Goal: Communication & Community: Answer question/provide support

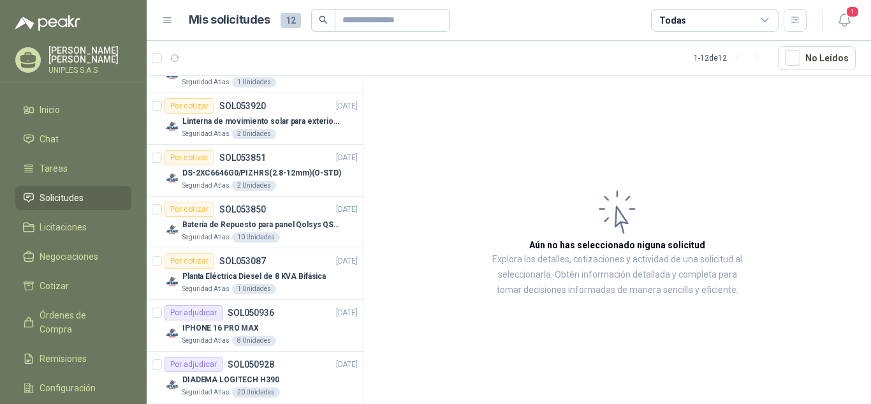
scroll to position [422, 0]
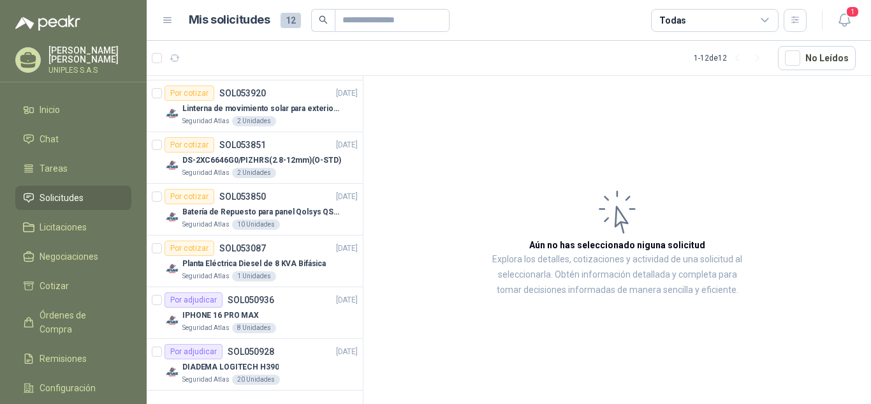
click at [53, 193] on span "Solicitudes" at bounding box center [62, 198] width 44 height 14
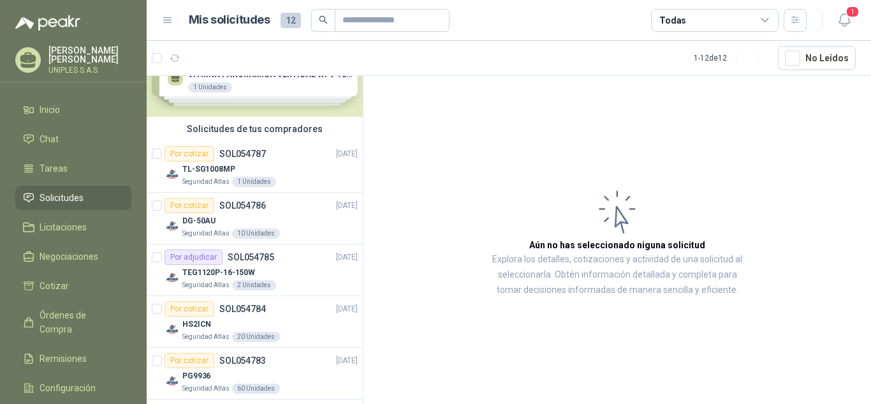
scroll to position [0, 0]
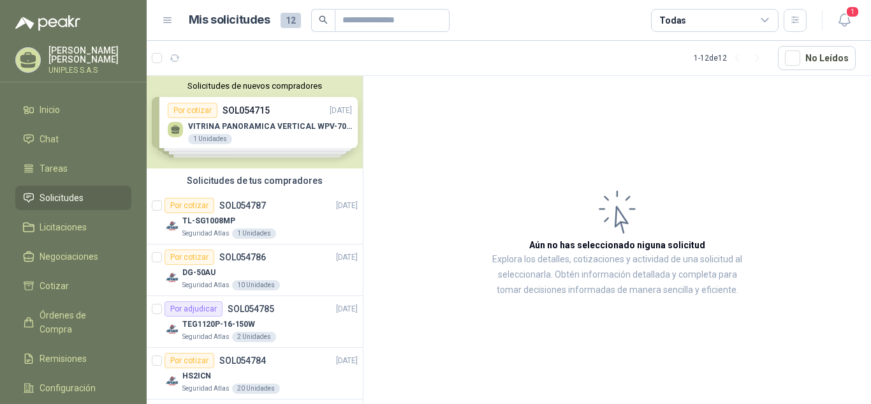
click at [70, 196] on span "Solicitudes" at bounding box center [62, 198] width 44 height 14
click at [66, 196] on span "Solicitudes" at bounding box center [62, 198] width 44 height 14
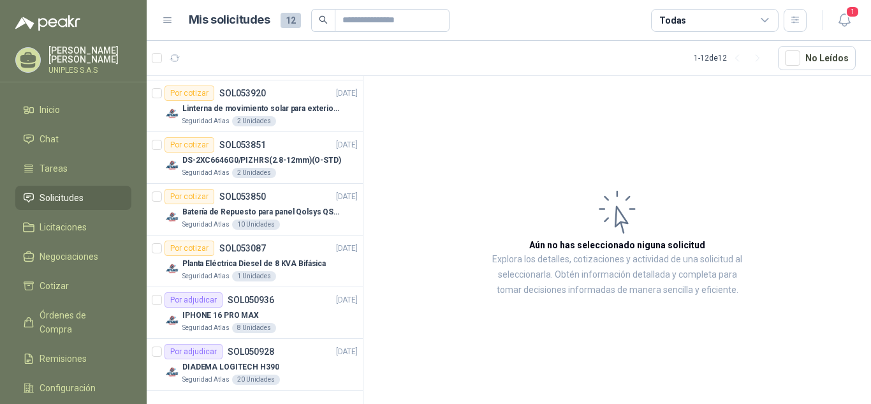
scroll to position [187, 0]
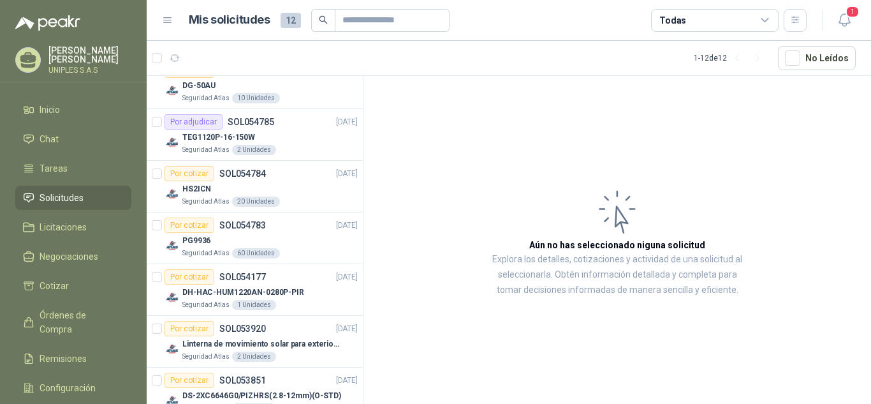
click at [61, 191] on span "Solicitudes" at bounding box center [62, 198] width 44 height 14
click at [28, 196] on icon at bounding box center [28, 197] width 11 height 11
click at [50, 195] on span "Solicitudes" at bounding box center [62, 198] width 44 height 14
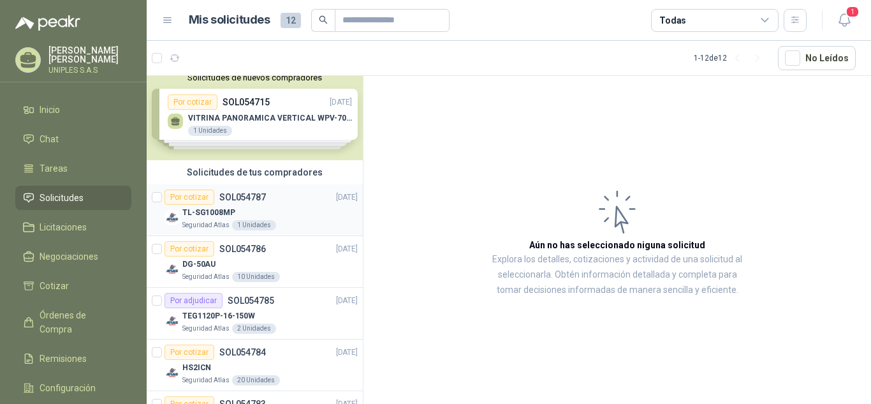
scroll to position [0, 0]
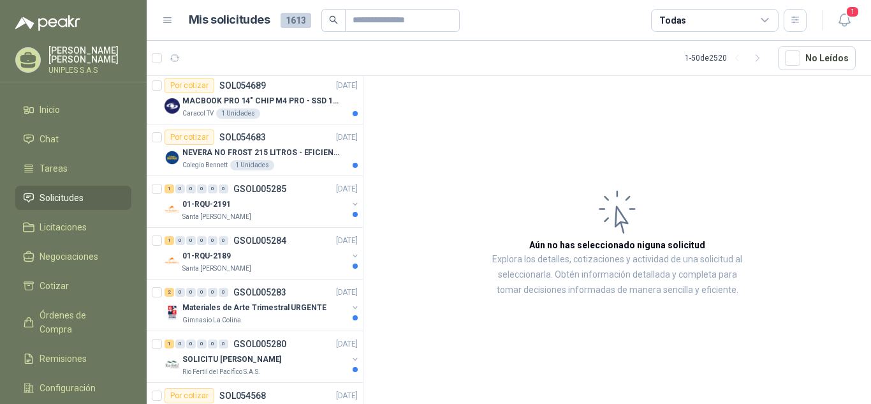
scroll to position [769, 0]
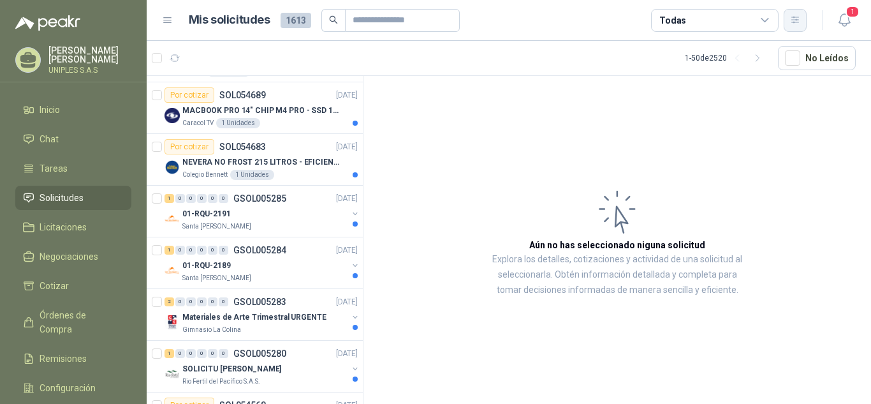
click at [795, 22] on icon "button" at bounding box center [795, 20] width 11 height 11
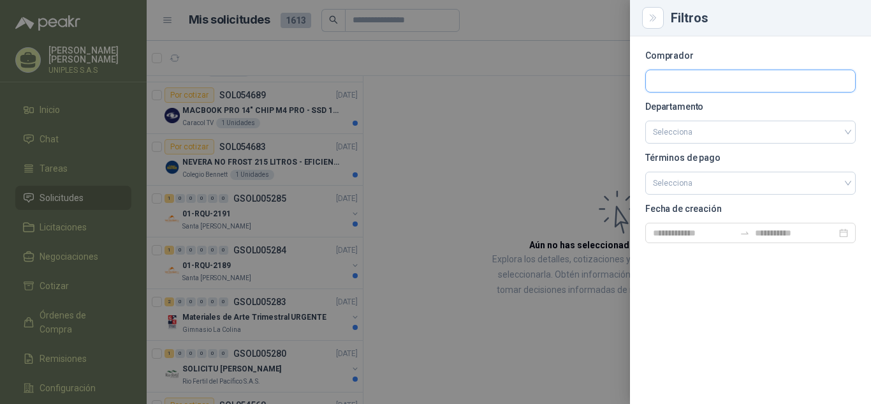
click at [704, 80] on input "text" at bounding box center [750, 81] width 209 height 22
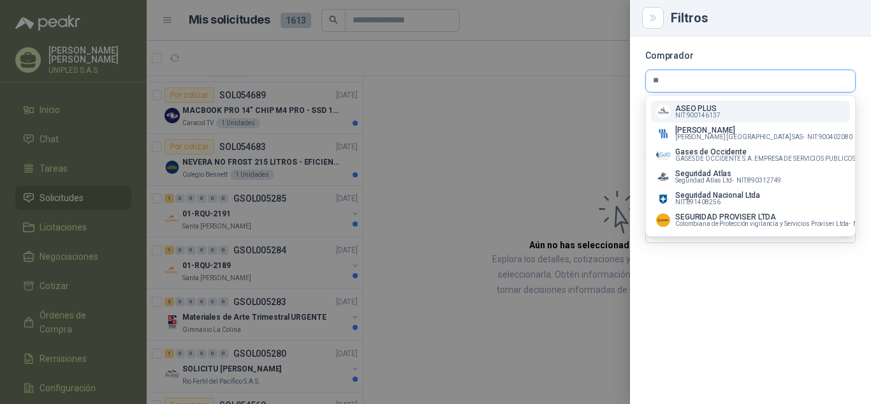
type input "*"
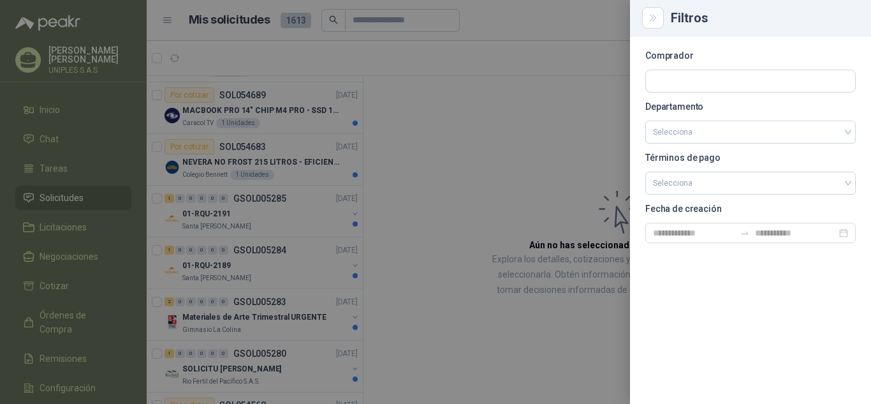
click at [457, 168] on div at bounding box center [435, 202] width 871 height 404
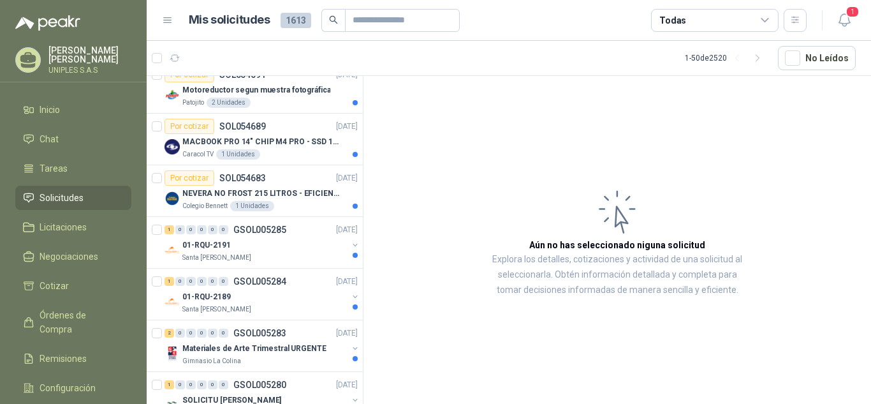
scroll to position [681, 0]
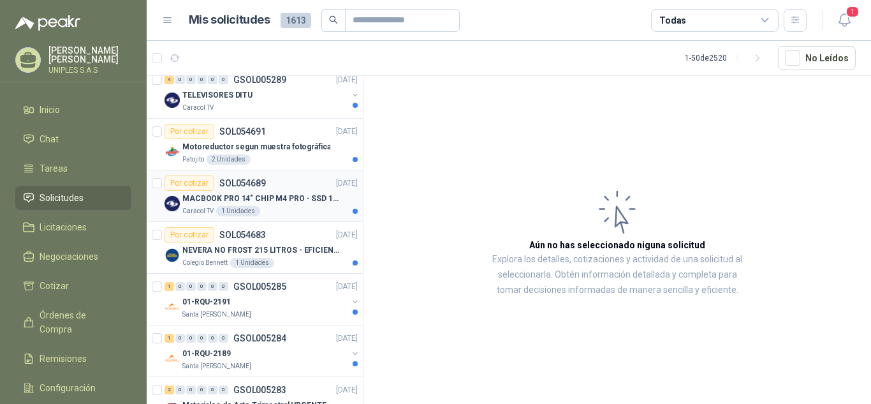
click at [232, 181] on p "SOL054689" at bounding box center [242, 183] width 47 height 9
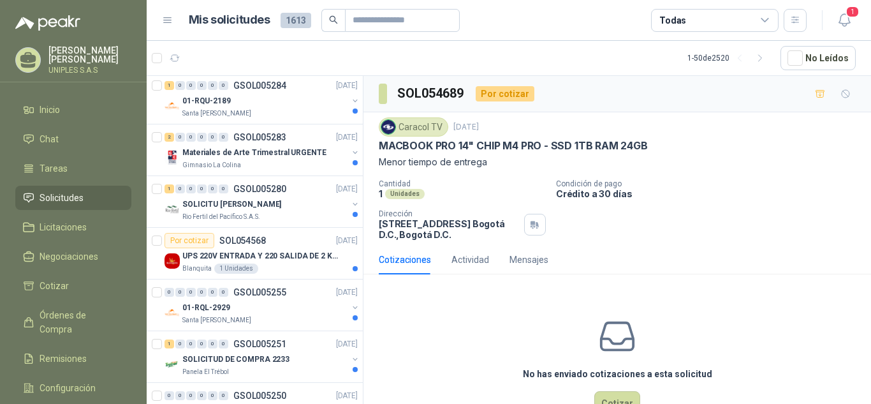
scroll to position [1010, 0]
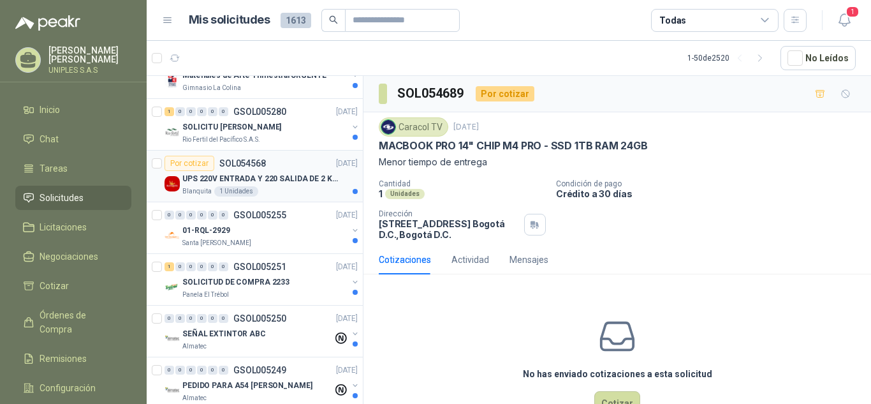
click at [263, 175] on p "UPS 220V ENTRADA Y 220 SALIDA DE 2 KVA" at bounding box center [261, 179] width 159 height 12
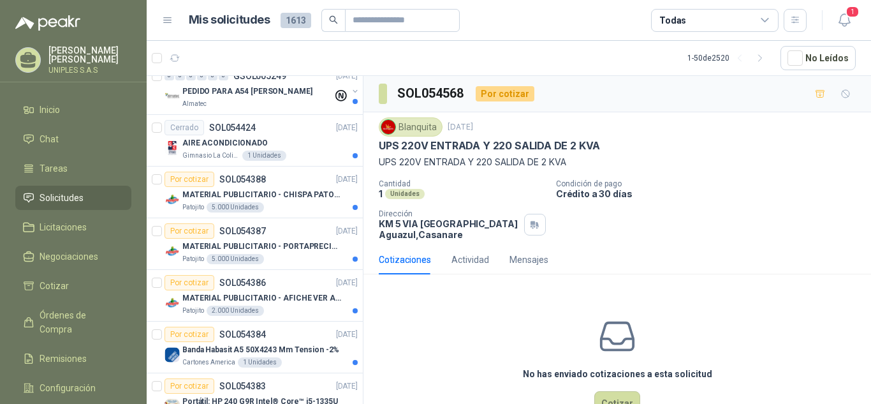
scroll to position [1325, 0]
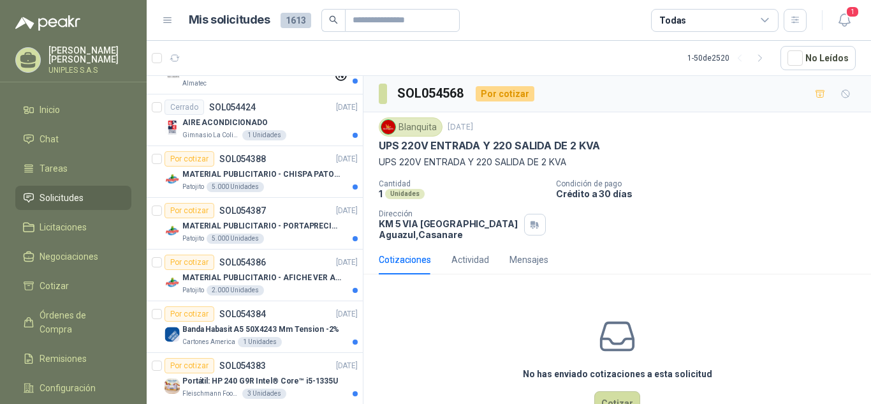
drag, startPoint x: 278, startPoint y: 156, endPoint x: 739, endPoint y: 177, distance: 460.9
click at [739, 177] on div "Blanquita 2 sept, 2025 UPS 220V ENTRADA Y 220 SALIDA DE 2 KVA UPS 220V ENTRADA …" at bounding box center [617, 178] width 477 height 122
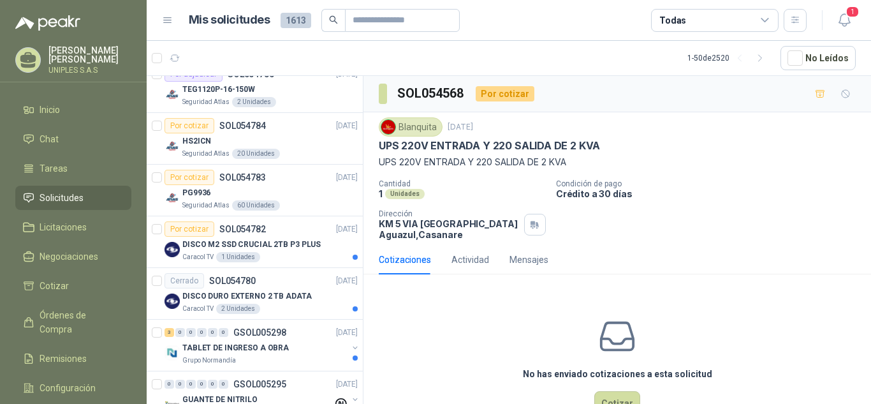
scroll to position [0, 0]
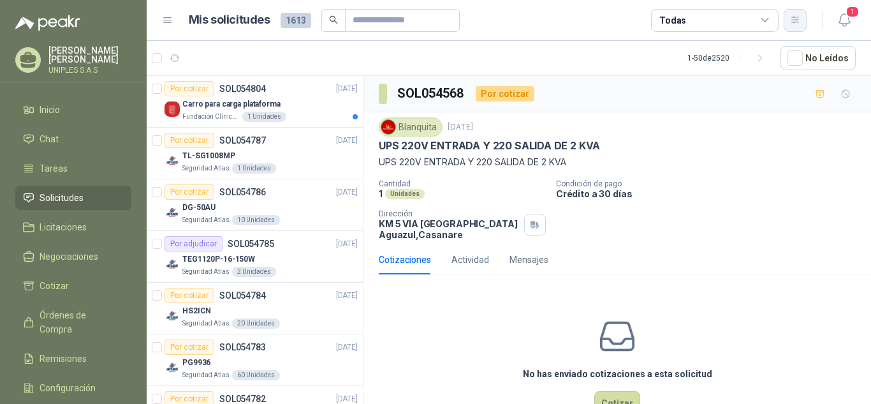
click at [800, 18] on icon "button" at bounding box center [795, 20] width 11 height 11
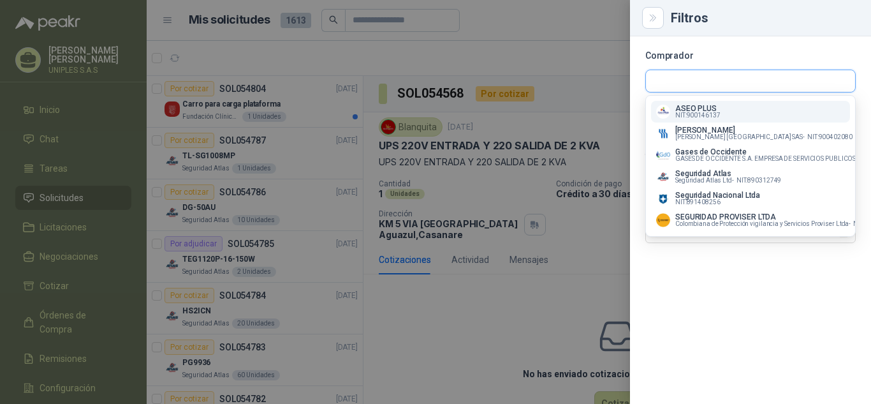
click at [710, 82] on input "text" at bounding box center [750, 81] width 209 height 22
click at [697, 179] on span "Seguridad Atlas Ltd -" at bounding box center [704, 180] width 59 height 6
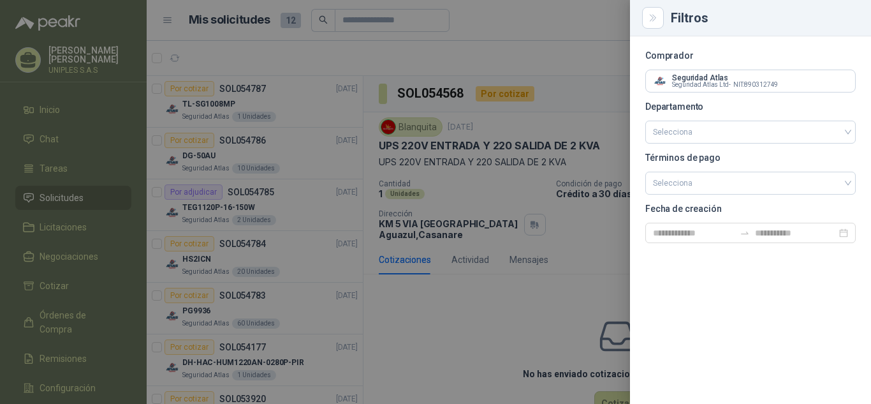
click at [809, 297] on div "Comprador Seguridad Atlas Seguridad Atlas Ltd - NIT : 890312749 Departamento Se…" at bounding box center [750, 219] width 241 height 367
click at [656, 23] on icon "Close" at bounding box center [653, 18] width 11 height 11
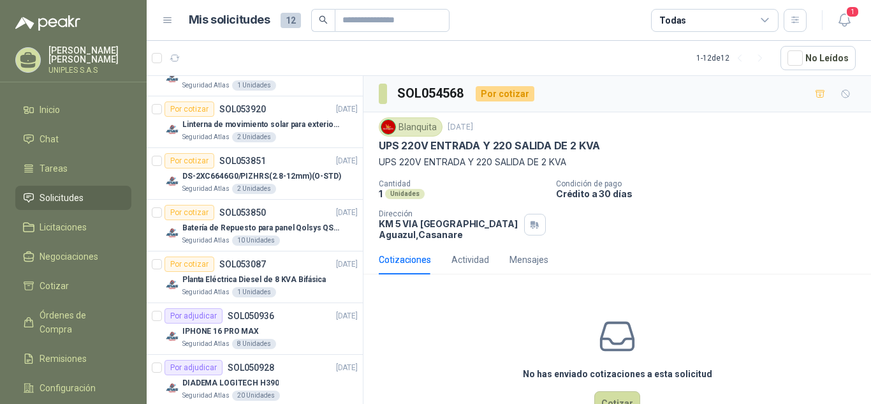
scroll to position [306, 0]
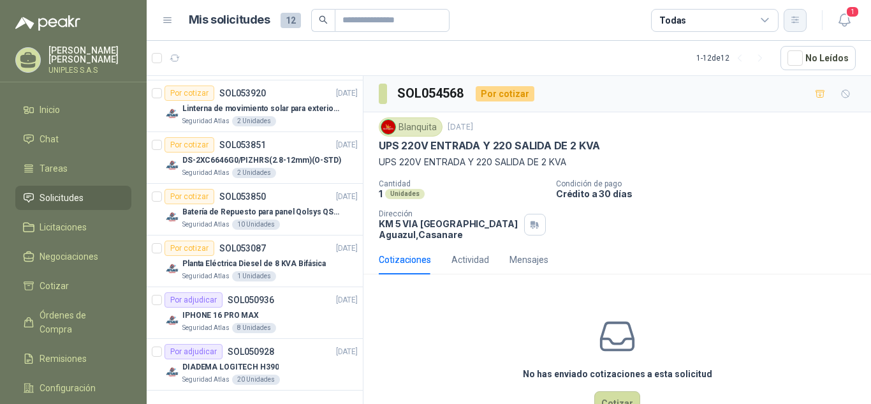
click at [802, 24] on button "button" at bounding box center [795, 20] width 23 height 23
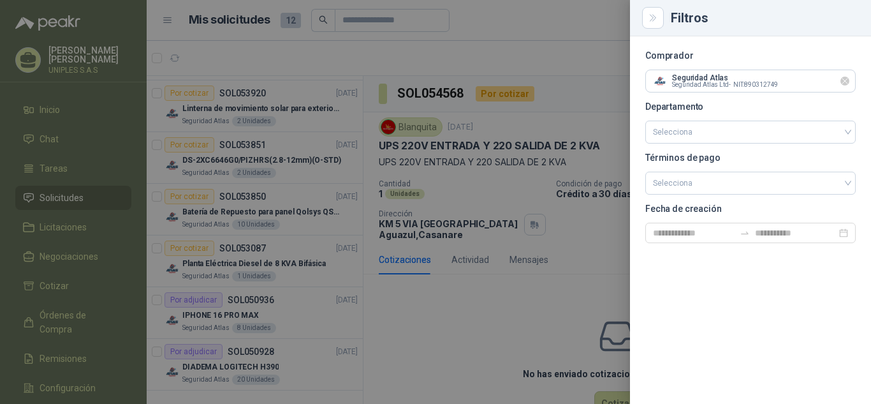
click at [845, 80] on icon "Limpiar" at bounding box center [845, 81] width 11 height 11
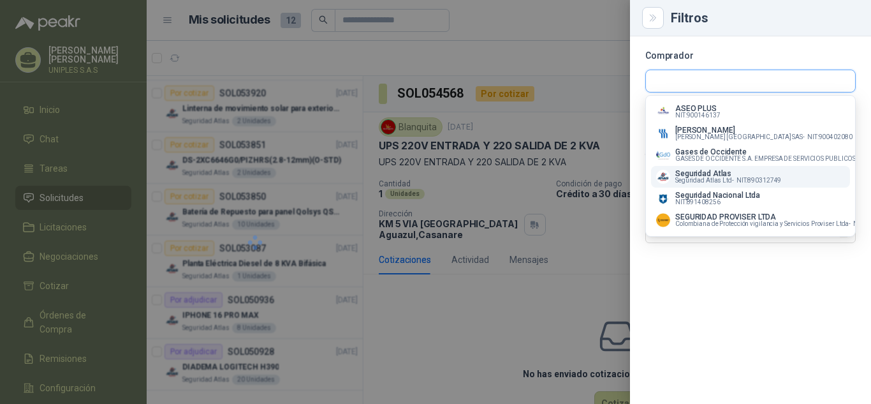
click at [769, 80] on input "text" at bounding box center [750, 81] width 209 height 22
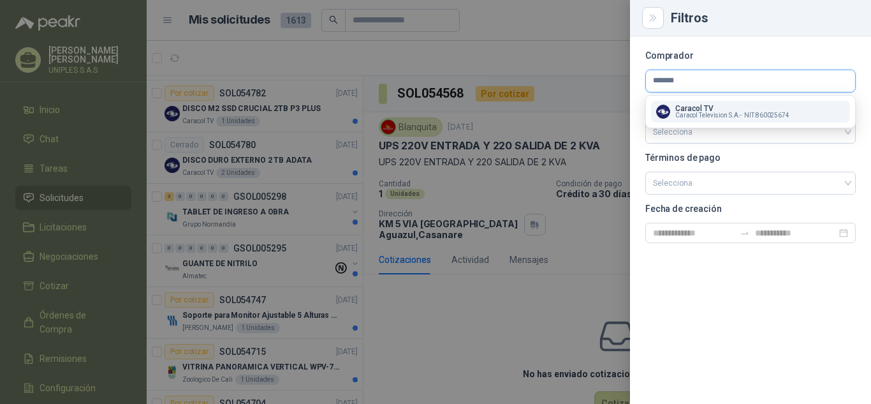
type input "*******"
click at [730, 112] on span "Caracol Television S.A. -" at bounding box center [708, 115] width 66 height 6
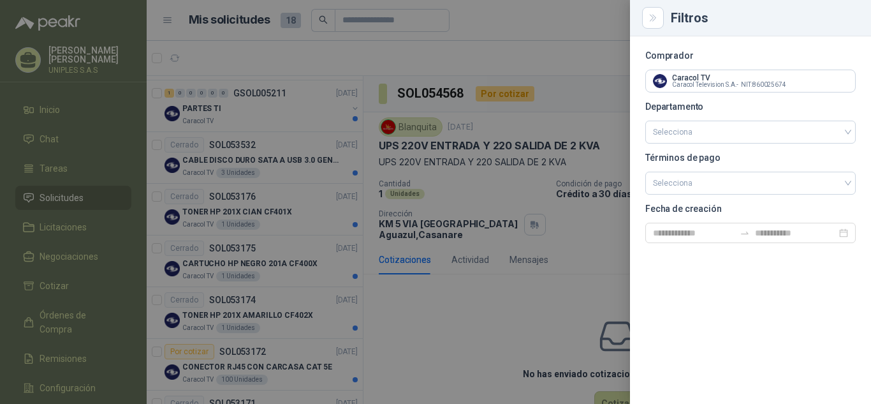
scroll to position [0, 0]
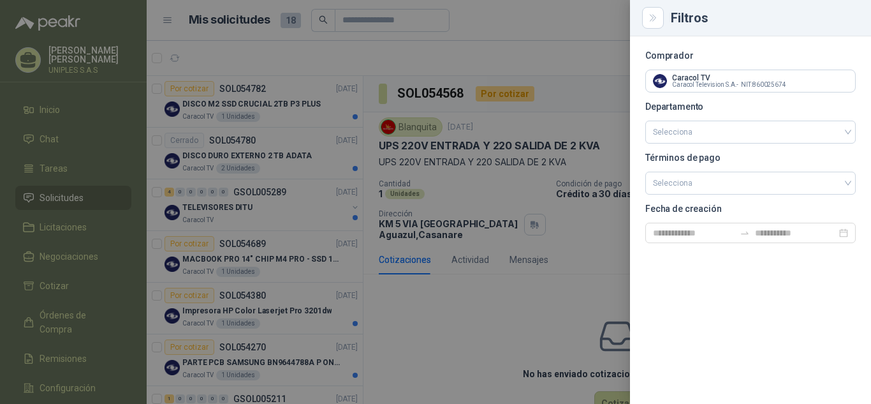
click at [575, 20] on div at bounding box center [435, 202] width 871 height 404
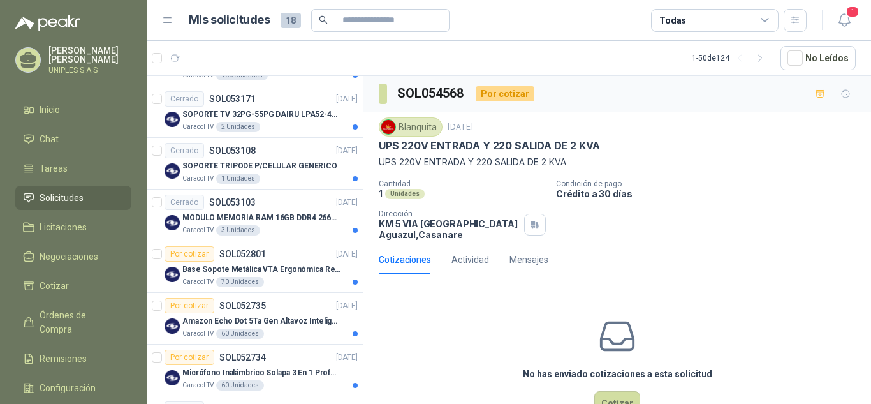
scroll to position [629, 0]
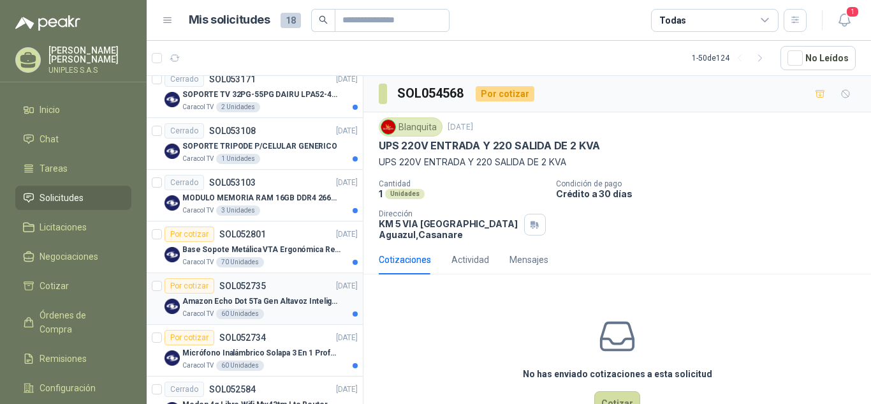
click at [241, 285] on p "SOL052735" at bounding box center [242, 285] width 47 height 9
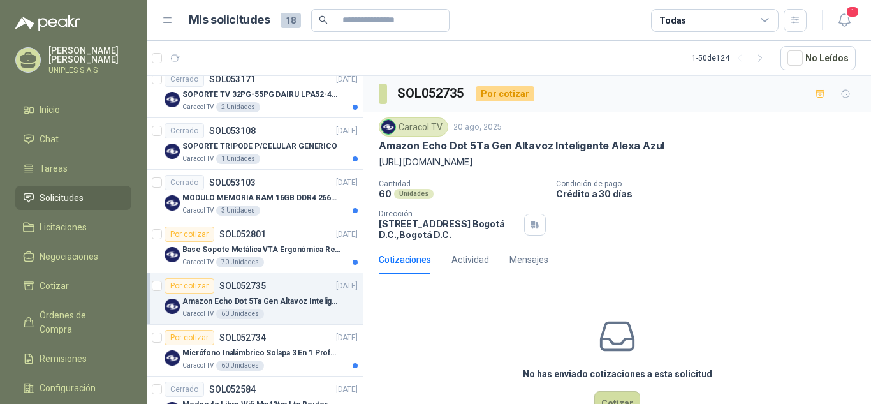
drag, startPoint x: 516, startPoint y: 174, endPoint x: 372, endPoint y: 161, distance: 144.7
click at [372, 161] on div "Caracol TV 20 ago, 2025 Amazon Echo Dot 5Ta Gen Altavoz Inteligente Alexa Azul …" at bounding box center [618, 178] width 508 height 133
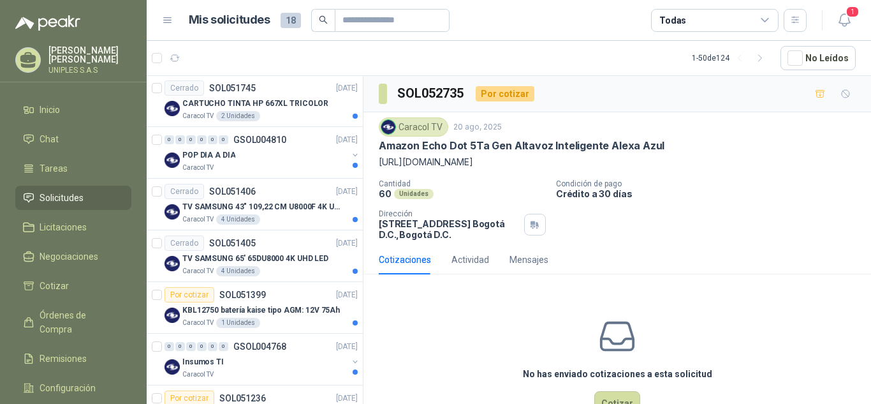
scroll to position [1350, 0]
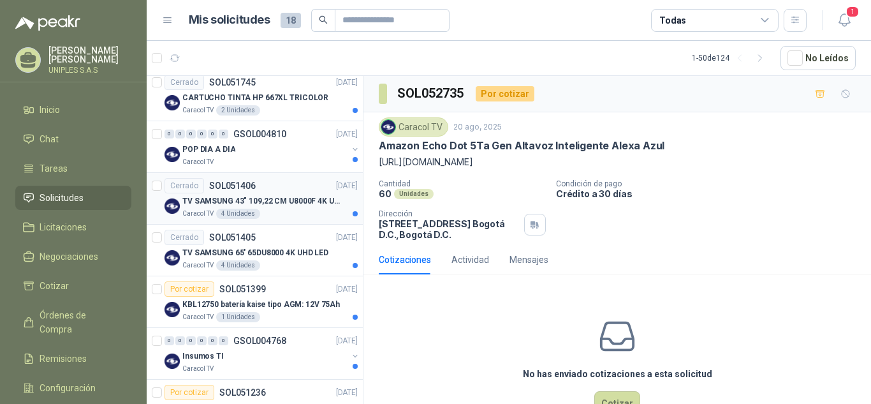
click at [235, 185] on p "SOL051406" at bounding box center [232, 185] width 47 height 9
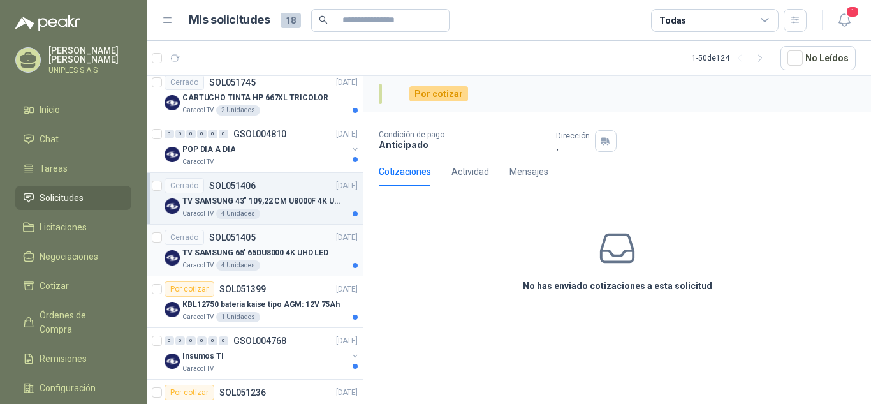
click at [232, 237] on p "SOL051405" at bounding box center [232, 237] width 47 height 9
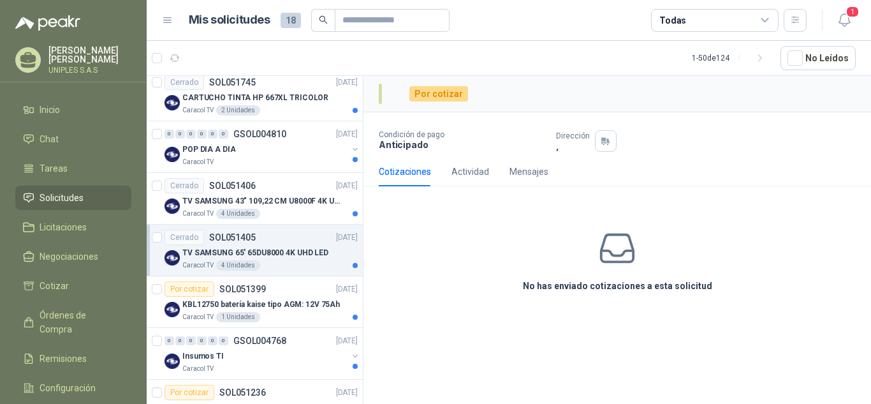
click at [480, 226] on div "No has enviado cotizaciones a esta solicitud" at bounding box center [618, 260] width 508 height 128
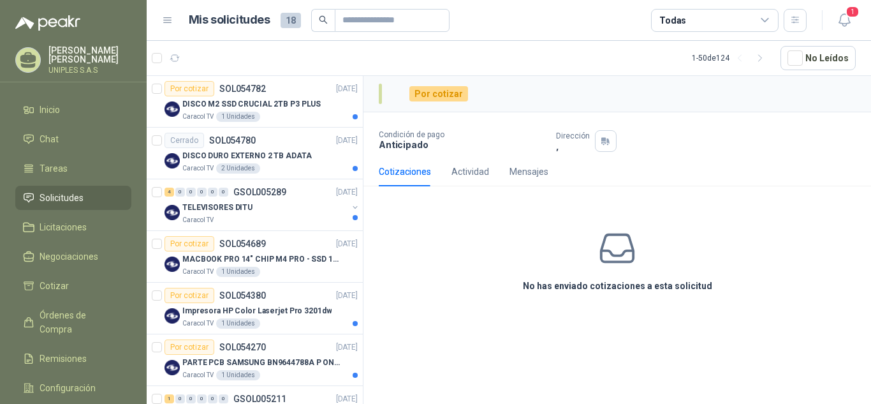
click at [763, 25] on icon at bounding box center [765, 20] width 11 height 11
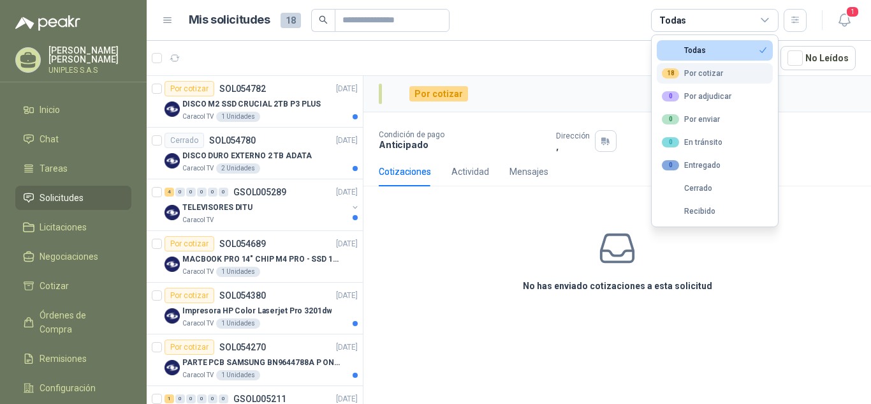
click at [709, 75] on div "18 Por cotizar" at bounding box center [692, 73] width 61 height 10
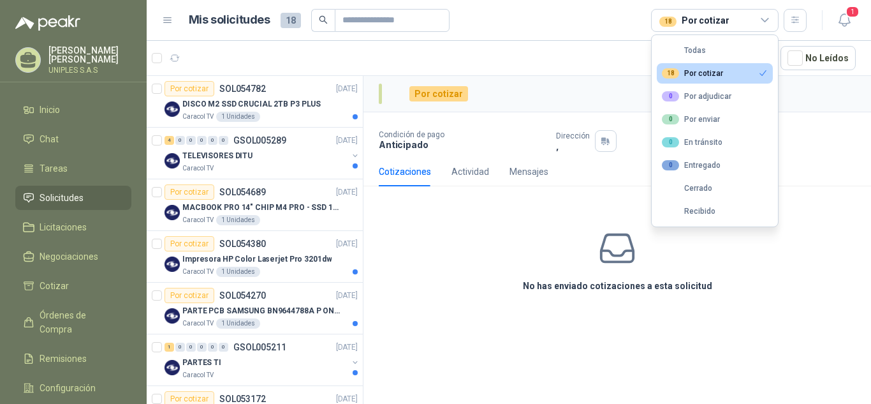
click at [820, 260] on div "No has enviado cotizaciones a esta solicitud" at bounding box center [618, 260] width 508 height 128
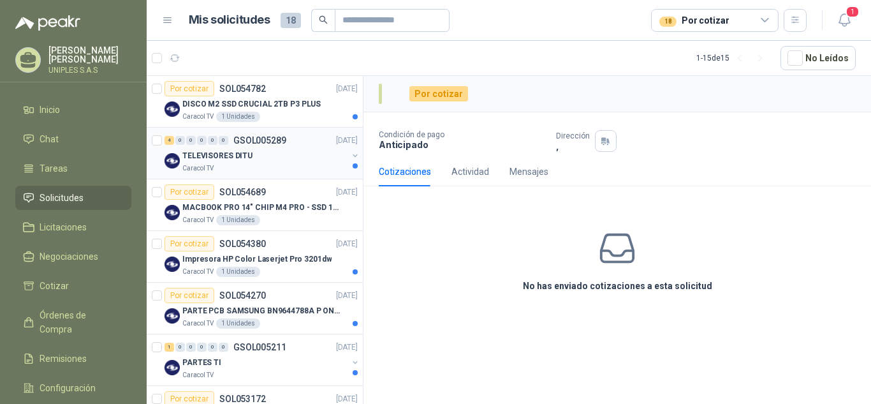
click at [220, 153] on p "TELEVISORES DITU" at bounding box center [217, 156] width 70 height 12
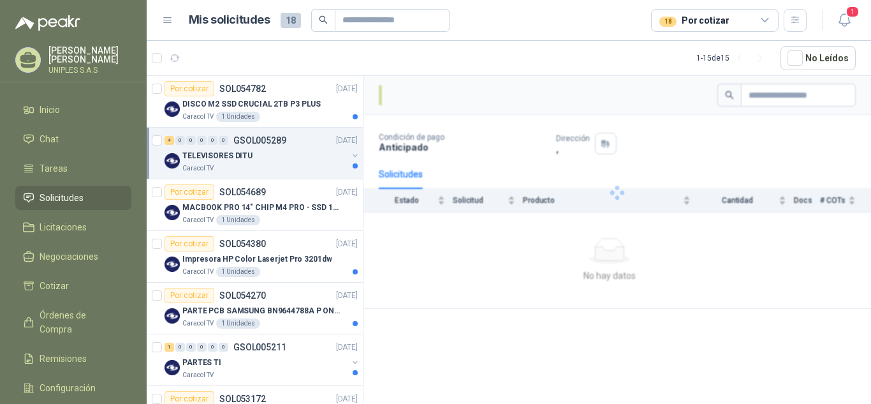
click at [260, 138] on p "GSOL005289" at bounding box center [259, 140] width 53 height 9
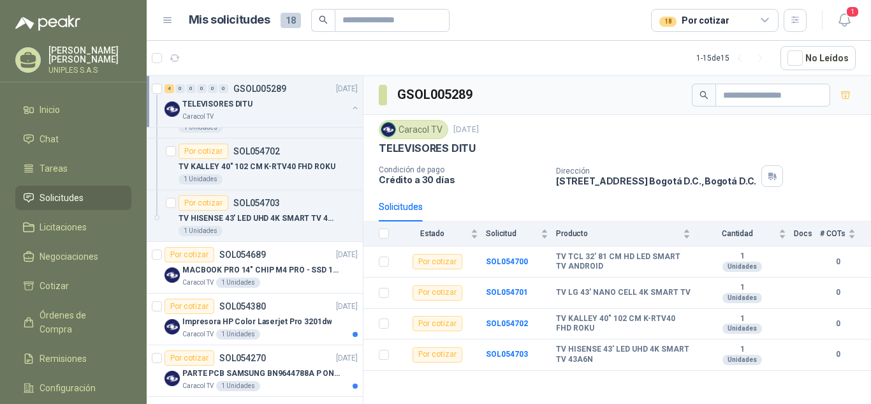
scroll to position [145, 0]
click at [239, 249] on p "SOL054689" at bounding box center [242, 253] width 47 height 9
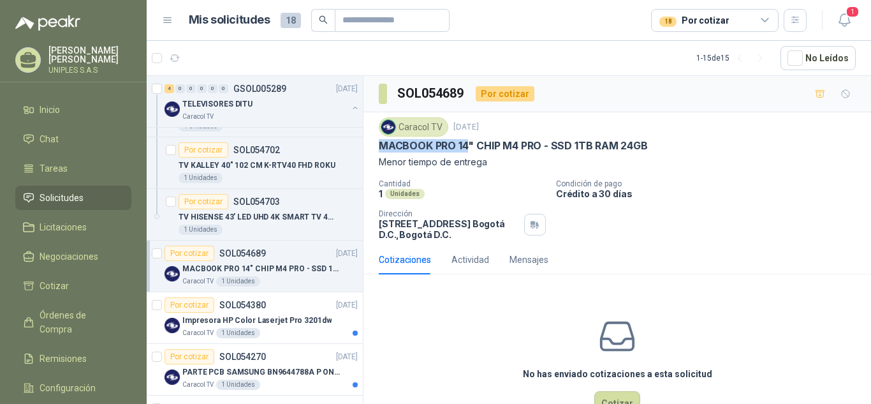
drag, startPoint x: 467, startPoint y: 145, endPoint x: 371, endPoint y: 150, distance: 96.4
click at [371, 150] on div "Caracol TV 2 sept, 2025 MACBOOK PRO 14" CHIP M4 PRO - SSD 1TB RAM 24GB Menor ti…" at bounding box center [618, 178] width 508 height 133
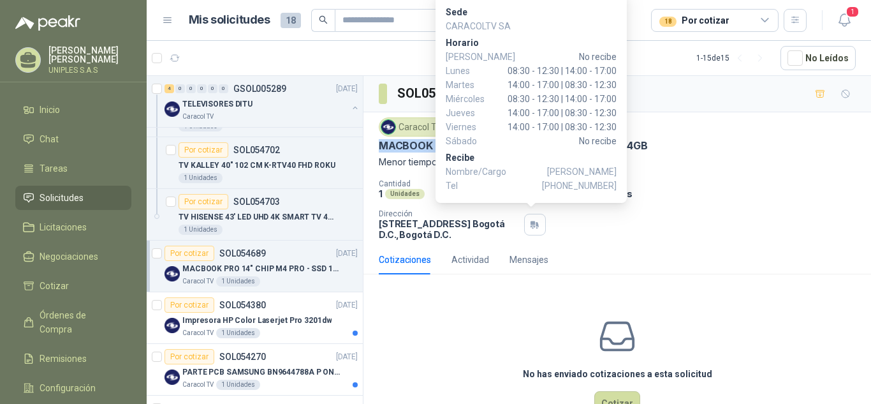
copy p "MACBOOK PRO 14"
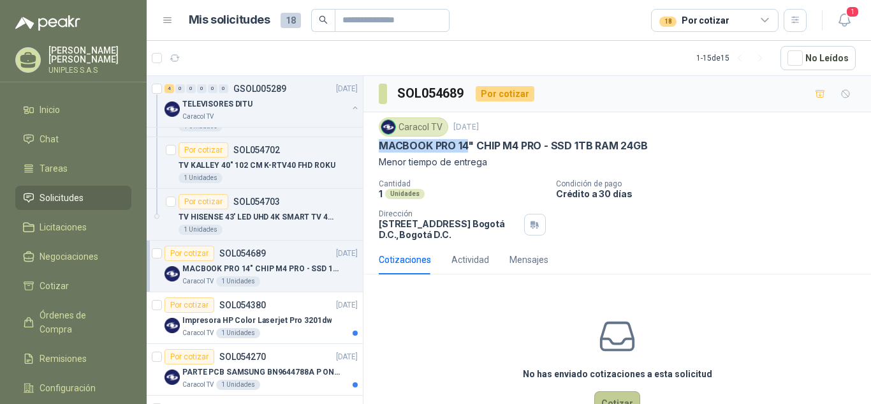
click at [617, 399] on button "Cotizar" at bounding box center [617, 403] width 46 height 24
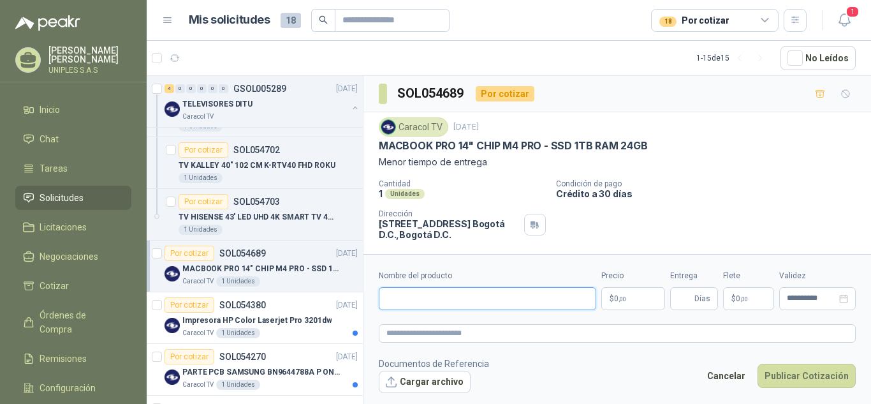
click at [534, 299] on input "Nombre del producto" at bounding box center [487, 298] width 217 height 23
click at [421, 297] on input "Nombre del producto" at bounding box center [487, 298] width 217 height 23
paste input "**********"
type input "**********"
click at [648, 297] on body "Mauricio Garces UNIPLES S.A.S Inicio Chat Tareas Solicitudes Licitaciones Negoc…" at bounding box center [435, 202] width 871 height 404
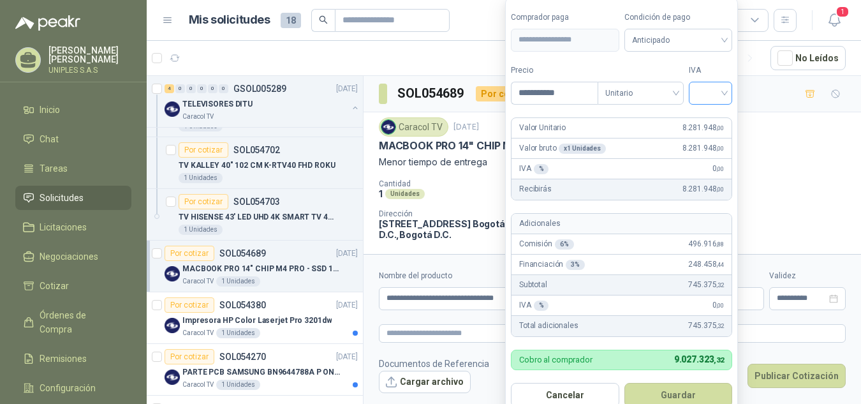
type input "**********"
click at [725, 94] on input "search" at bounding box center [710, 91] width 28 height 19
click at [712, 117] on div "19%" at bounding box center [714, 119] width 24 height 14
click at [688, 394] on button "Guardar" at bounding box center [681, 395] width 110 height 24
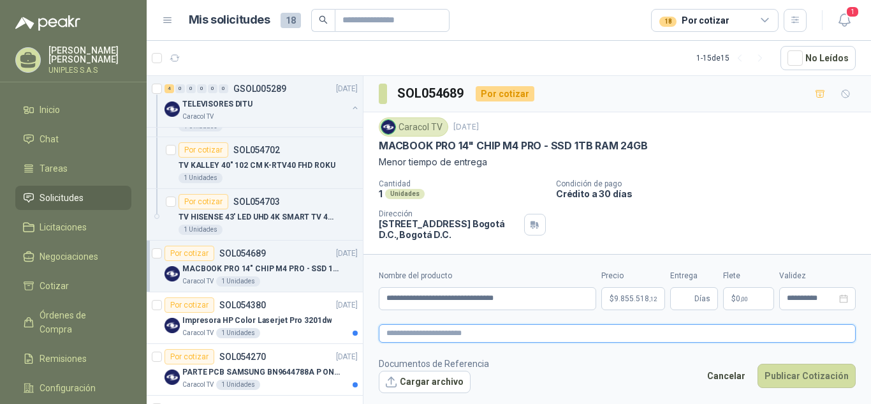
click at [455, 331] on textarea at bounding box center [617, 333] width 477 height 18
paste textarea "**********"
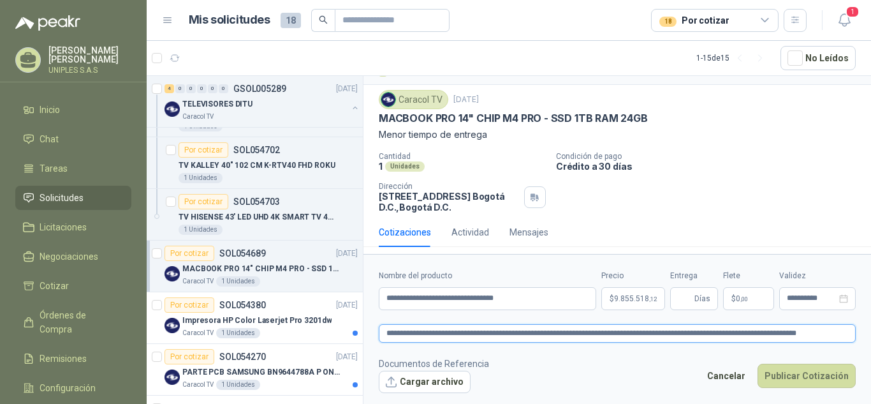
scroll to position [31, 0]
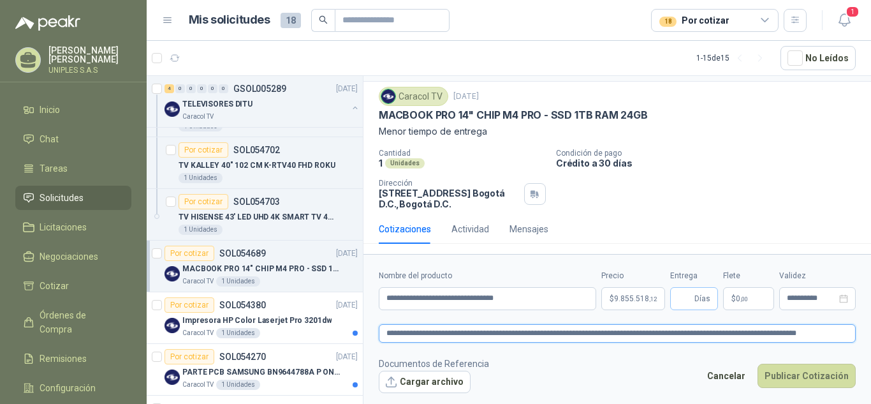
type textarea "**********"
click at [710, 300] on span "Días" at bounding box center [694, 298] width 48 height 23
type input "*"
click at [722, 95] on div "Caracol TV 2 sept, 2025" at bounding box center [617, 96] width 477 height 19
click at [847, 298] on icon "close-circle" at bounding box center [843, 298] width 9 height 9
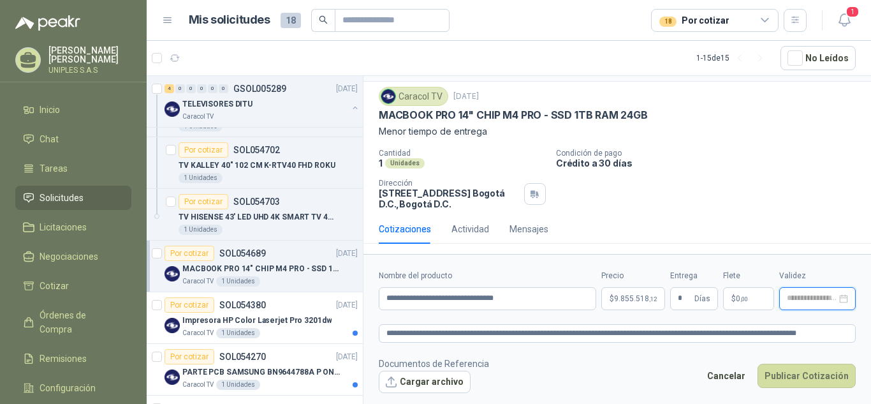
click at [819, 296] on input at bounding box center [812, 298] width 50 height 8
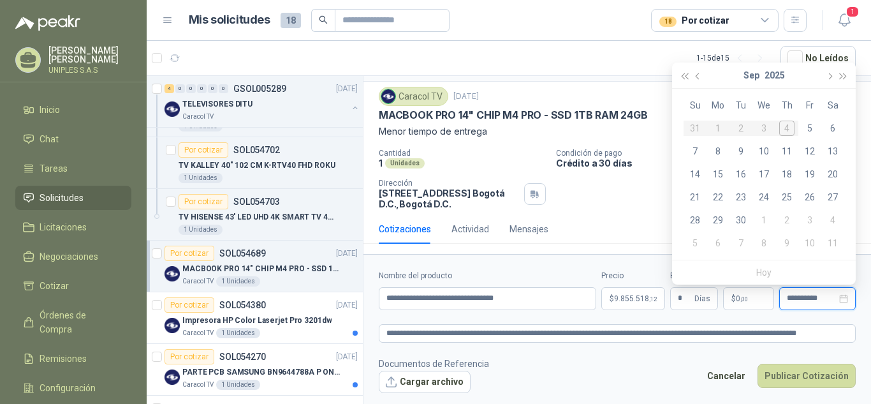
type input "**********"
click at [737, 149] on div "9" at bounding box center [740, 151] width 15 height 15
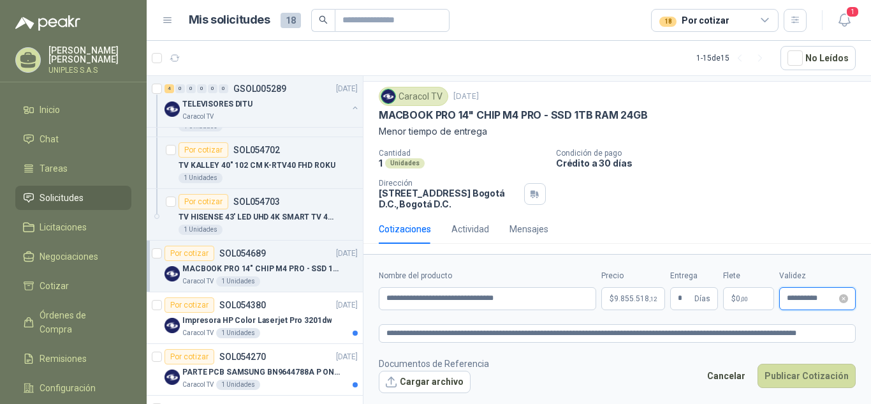
click at [818, 300] on input "**********" at bounding box center [812, 298] width 50 height 8
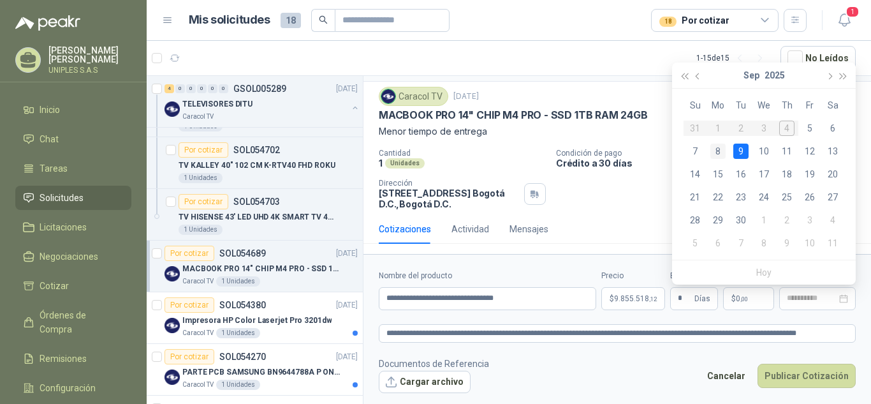
click at [718, 146] on div "8" at bounding box center [717, 151] width 15 height 15
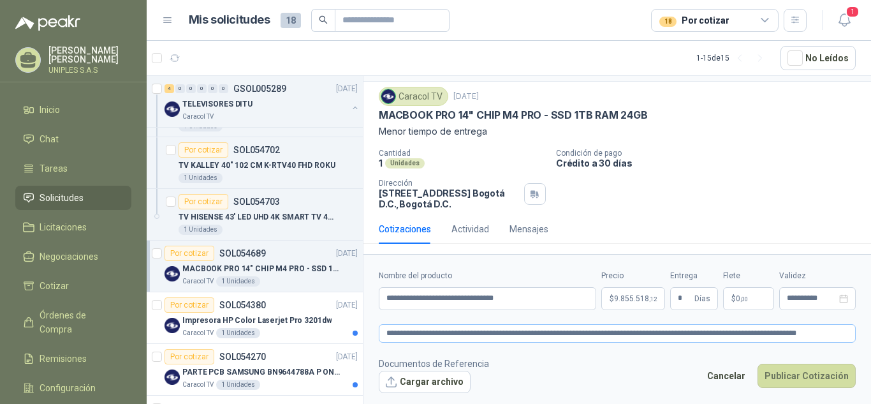
type input "**********"
click at [803, 373] on button "Publicar Cotización" at bounding box center [807, 376] width 98 height 24
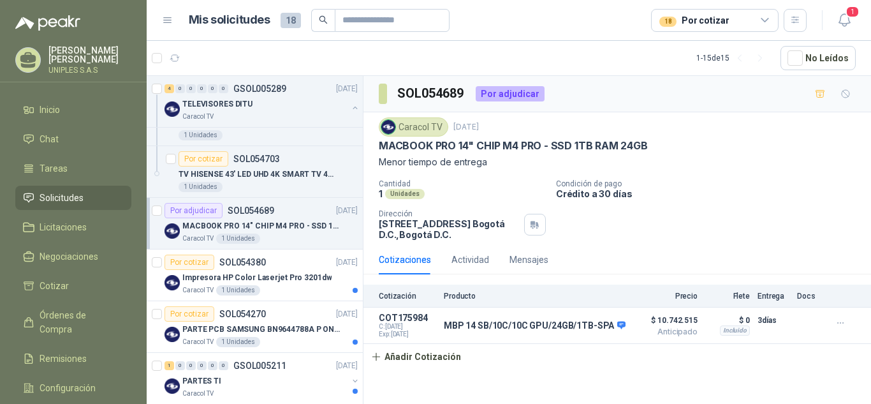
scroll to position [189, 0]
click at [245, 260] on p "SOL054380" at bounding box center [242, 260] width 47 height 9
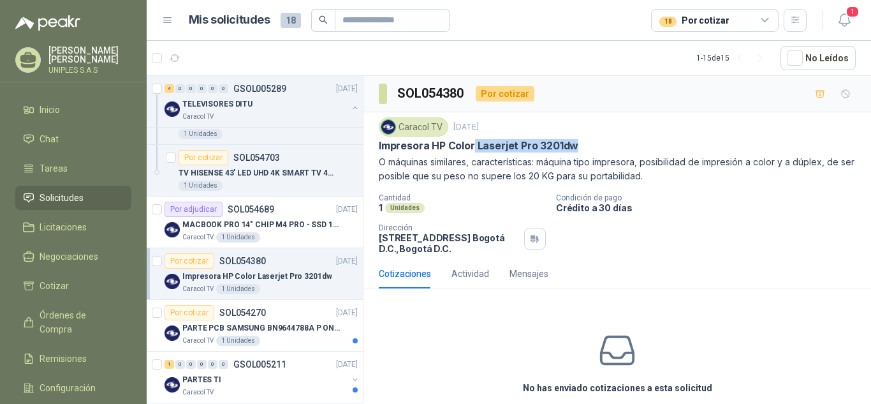
drag, startPoint x: 474, startPoint y: 146, endPoint x: 603, endPoint y: 165, distance: 130.8
click at [580, 142] on div "Impresora HP Color Laserjet Pro 3201dw" at bounding box center [617, 145] width 477 height 13
copy p "Laserjet Pro 3201dw"
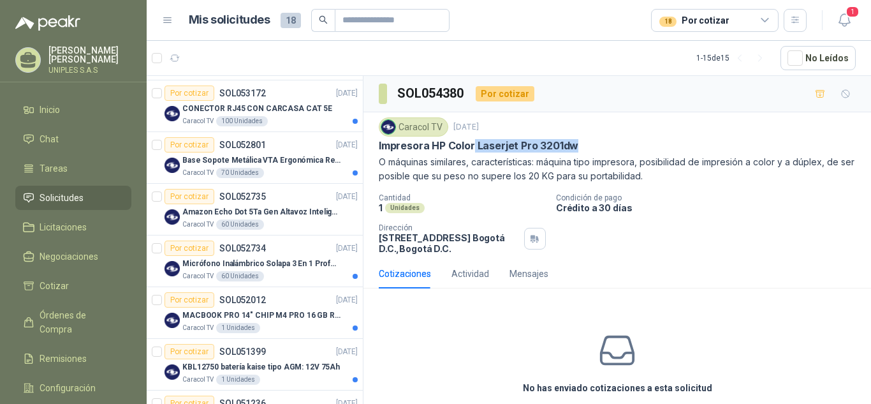
scroll to position [517, 0]
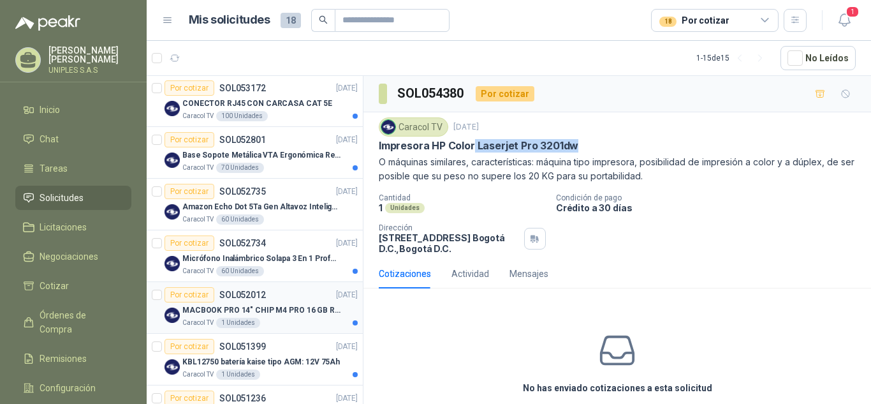
click at [239, 293] on p "SOL052012" at bounding box center [242, 294] width 47 height 9
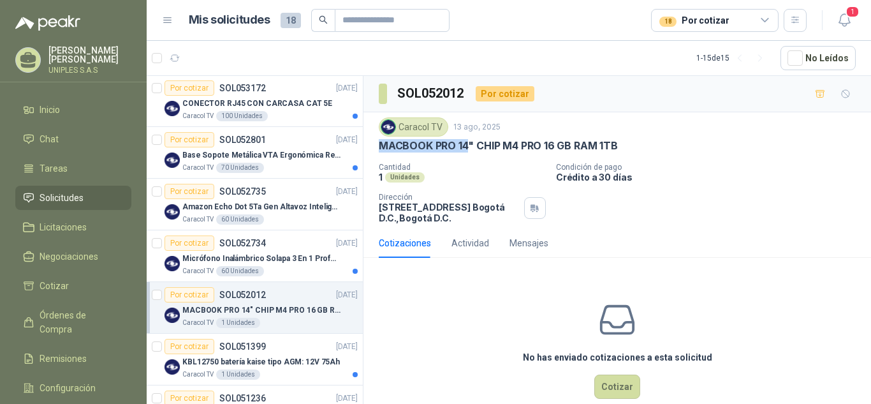
drag, startPoint x: 468, startPoint y: 147, endPoint x: 369, endPoint y: 146, distance: 99.5
click at [369, 146] on div "Caracol TV 13 ago, 2025 MACBOOK PRO 14" CHIP M4 PRO 16 GB RAM 1TB Cantidad 1 Un…" at bounding box center [618, 170] width 508 height 116
copy p "MACBOOK PRO 14"
click at [621, 389] on button "Cotizar" at bounding box center [617, 386] width 46 height 24
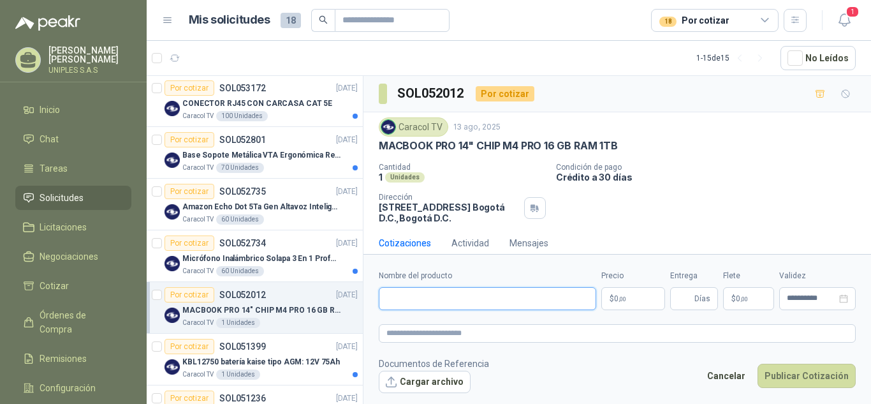
click at [432, 301] on input "Nombre del producto" at bounding box center [487, 298] width 217 height 23
paste input "**********"
type input "**********"
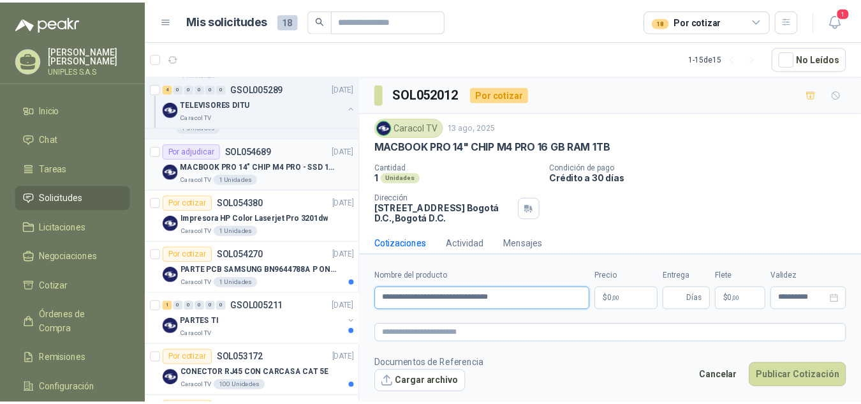
scroll to position [246, 0]
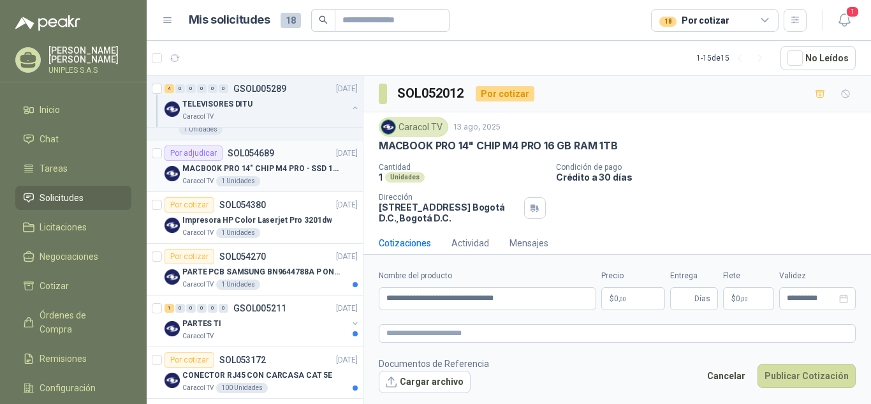
click at [237, 154] on p "SOL054689" at bounding box center [251, 153] width 47 height 9
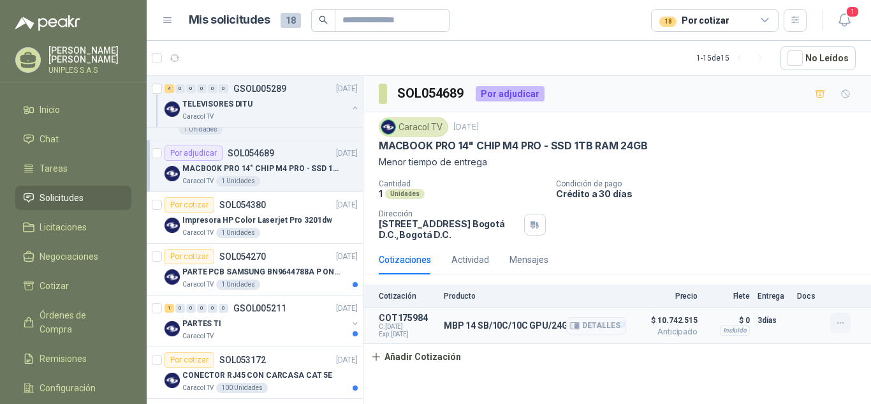
click at [841, 321] on icon "button" at bounding box center [841, 323] width 11 height 11
click at [855, 297] on icon "button" at bounding box center [856, 295] width 10 height 10
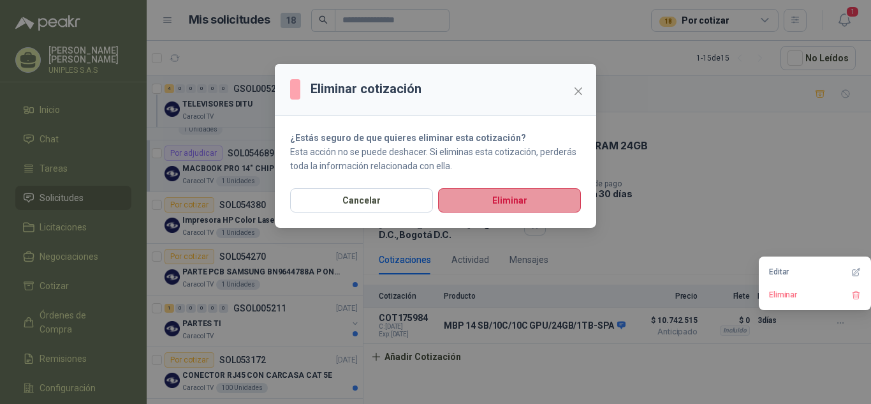
click at [497, 202] on button "Eliminar" at bounding box center [509, 200] width 143 height 24
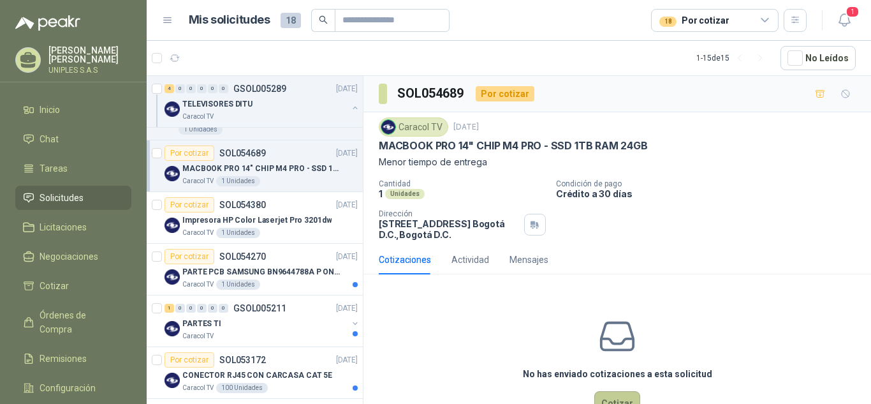
click at [617, 392] on button "Cotizar" at bounding box center [617, 403] width 46 height 24
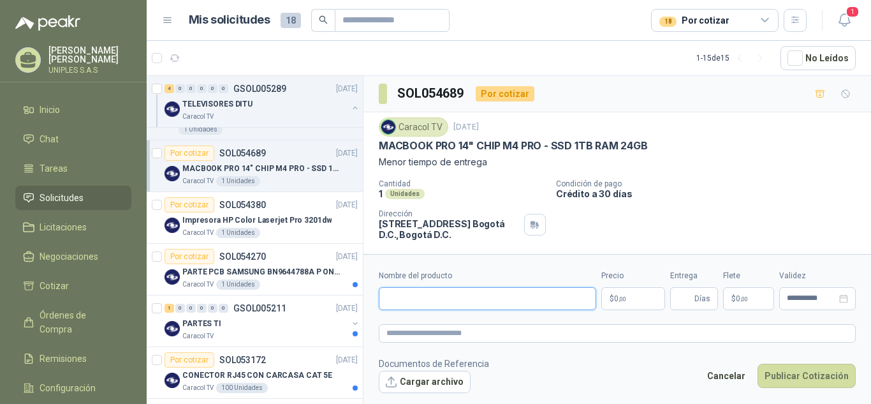
click at [475, 301] on input "Nombre del producto" at bounding box center [487, 298] width 217 height 23
click at [423, 298] on input "Nombre del producto" at bounding box center [487, 298] width 217 height 23
paste input "**********"
type input "**********"
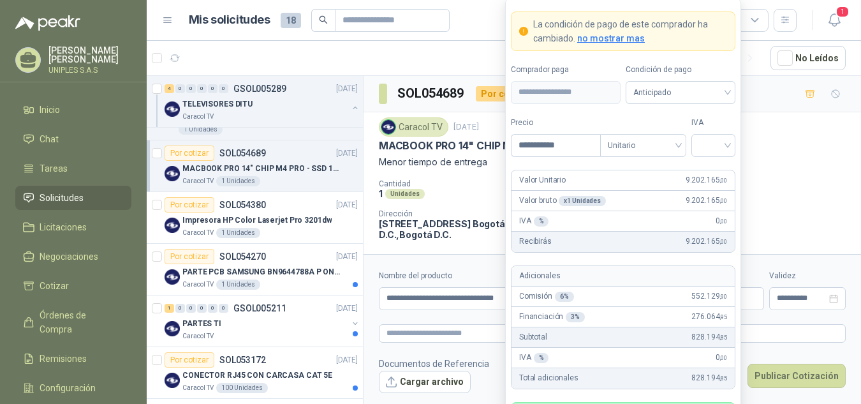
type input "**********"
click at [716, 144] on input "search" at bounding box center [713, 144] width 29 height 19
click at [716, 170] on div "19%" at bounding box center [714, 172] width 24 height 14
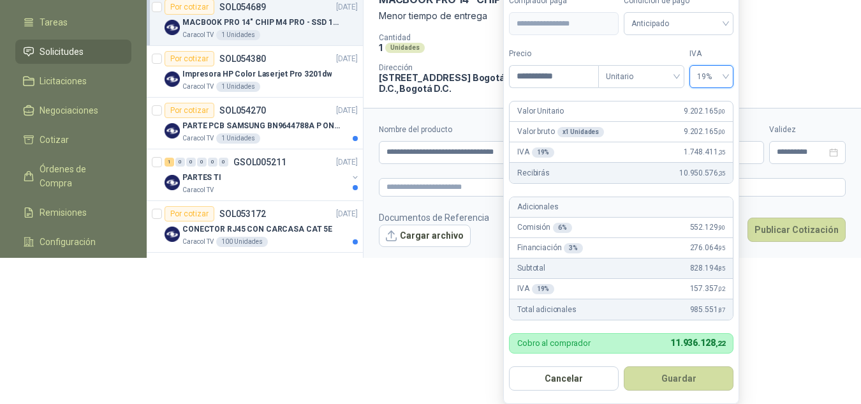
scroll to position [181, 0]
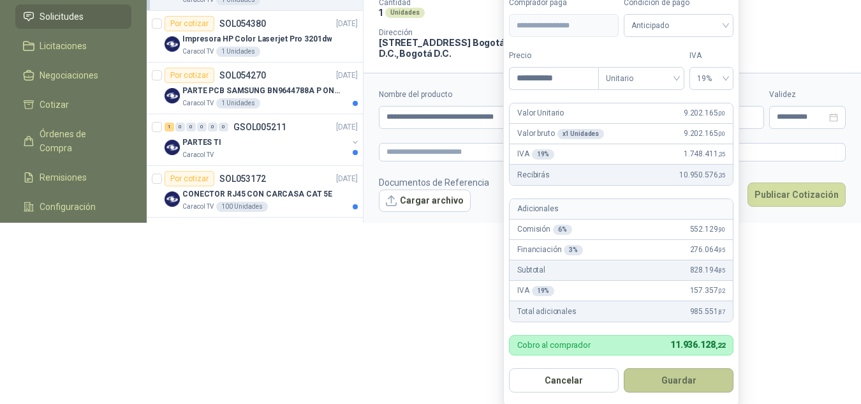
click at [682, 381] on button "Guardar" at bounding box center [679, 380] width 110 height 24
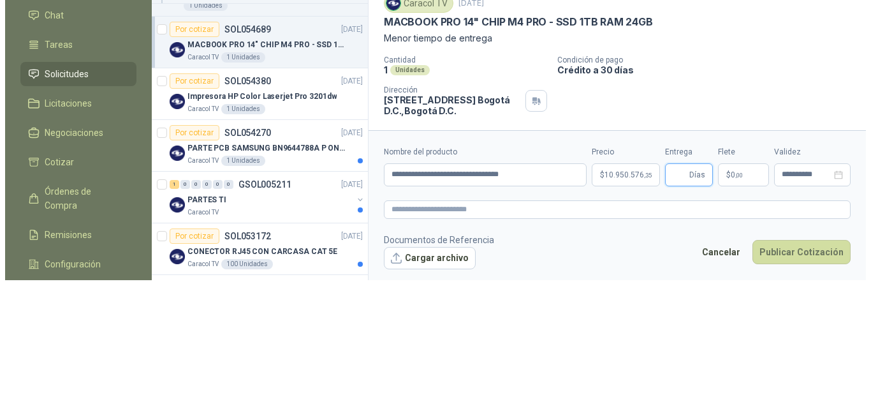
scroll to position [0, 0]
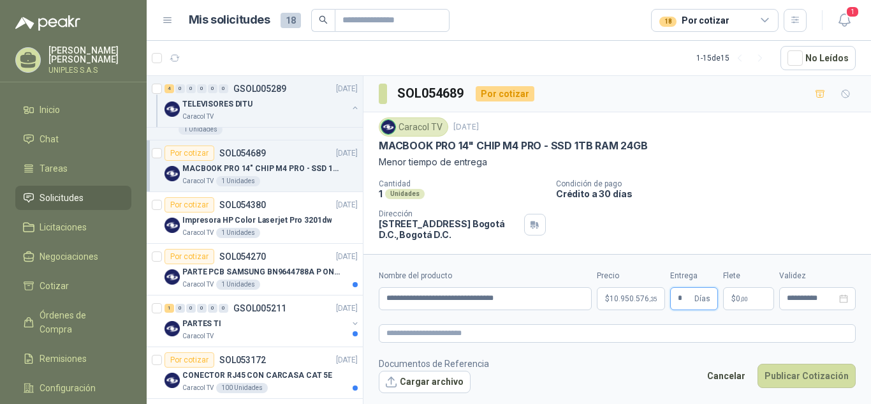
type input "*"
click at [800, 318] on form "**********" at bounding box center [618, 331] width 508 height 154
click at [845, 297] on icon "close-circle" at bounding box center [843, 298] width 9 height 9
click at [820, 297] on input at bounding box center [812, 298] width 50 height 8
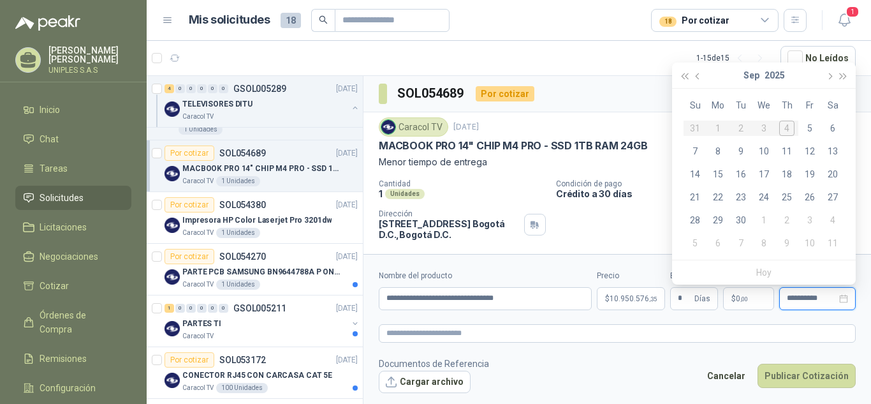
type input "**********"
click at [742, 147] on div "9" at bounding box center [740, 151] width 15 height 15
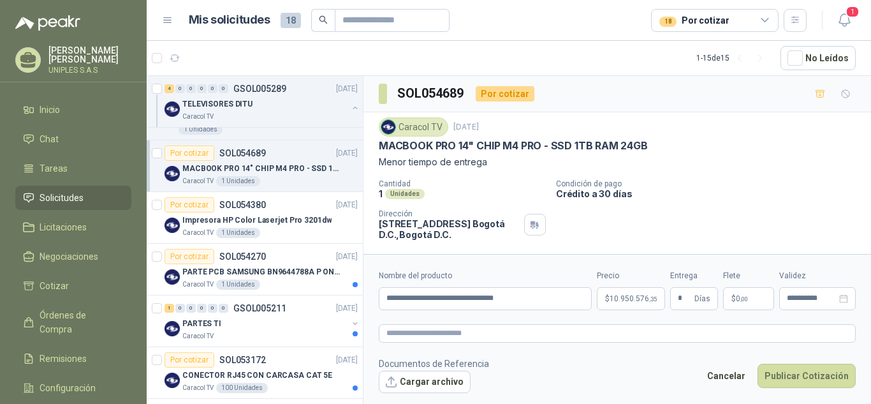
type input "**********"
click at [462, 332] on textarea at bounding box center [617, 333] width 477 height 18
paste textarea "**********"
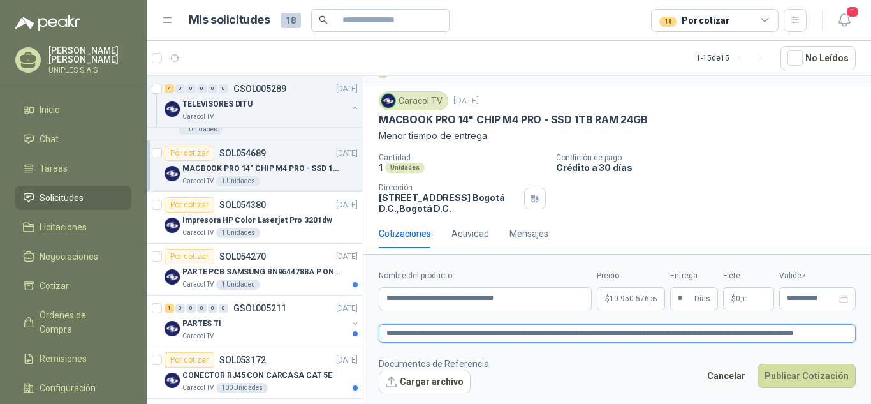
scroll to position [31, 0]
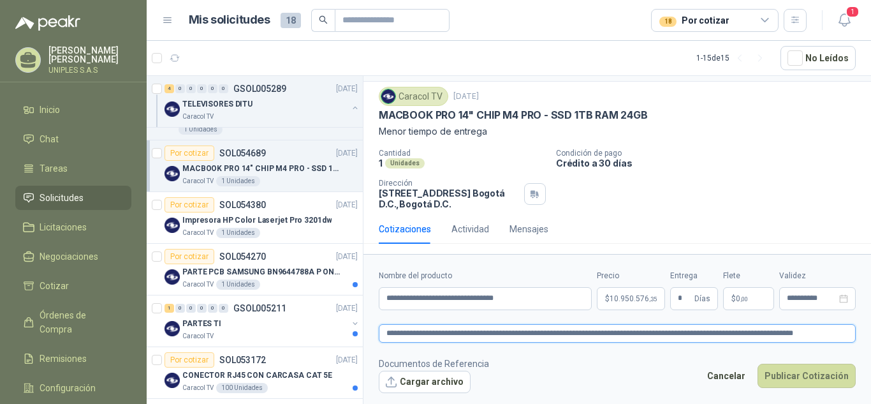
type textarea "**********"
click at [773, 151] on p "Condición de pago" at bounding box center [711, 153] width 310 height 9
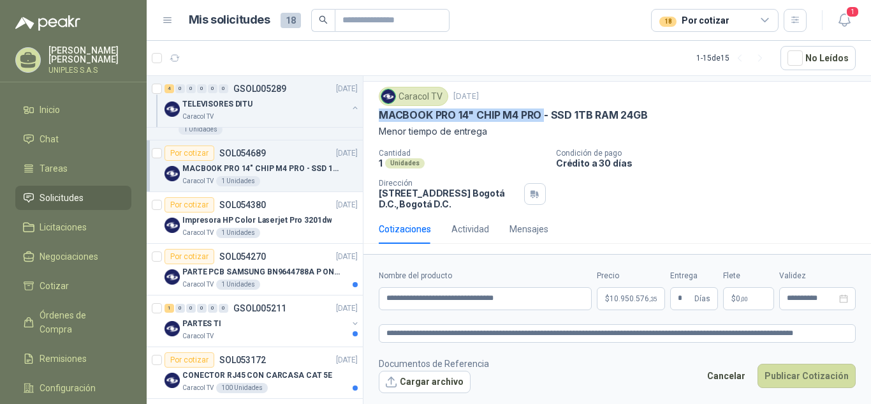
drag, startPoint x: 545, startPoint y: 112, endPoint x: 375, endPoint y: 112, distance: 169.7
click at [375, 112] on div "Caracol TV 2 sept, 2025 MACBOOK PRO 14" CHIP M4 PRO - SSD 1TB RAM 24GB Menor ti…" at bounding box center [618, 148] width 508 height 133
copy p "MACBOOK PRO 14" CHIP M4 PRO"
click at [404, 380] on button "Cargar archivo" at bounding box center [425, 382] width 92 height 23
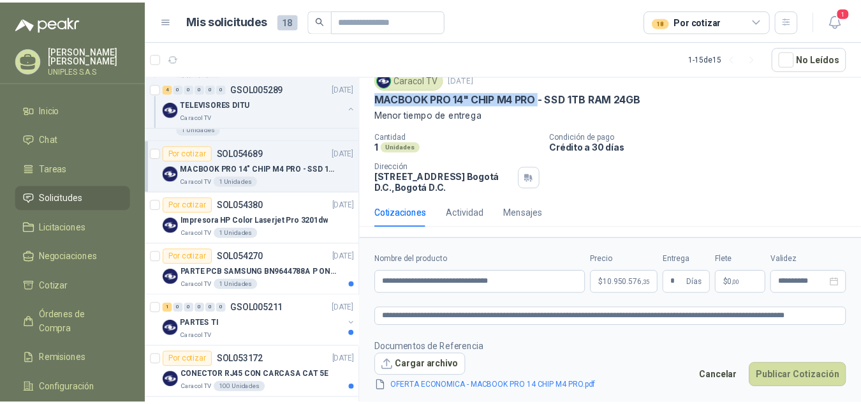
scroll to position [47, 0]
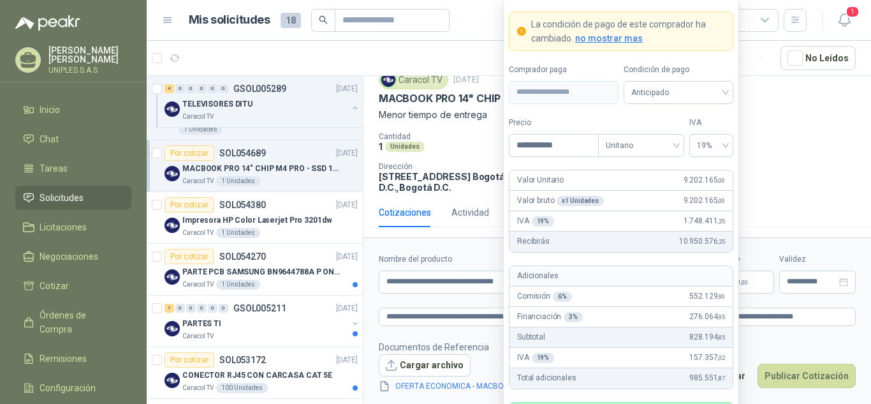
click at [627, 283] on body "Mauricio Garces UNIPLES S.A.S Inicio Chat Tareas Solicitudes Licitaciones Negoc…" at bounding box center [435, 202] width 871 height 404
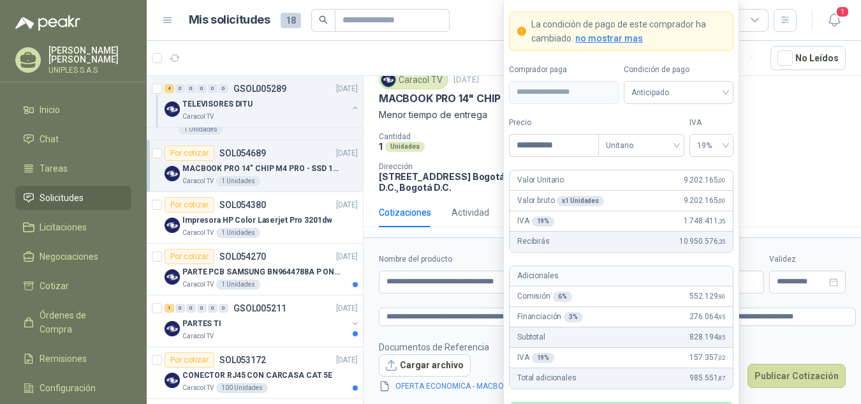
scroll to position [58, 0]
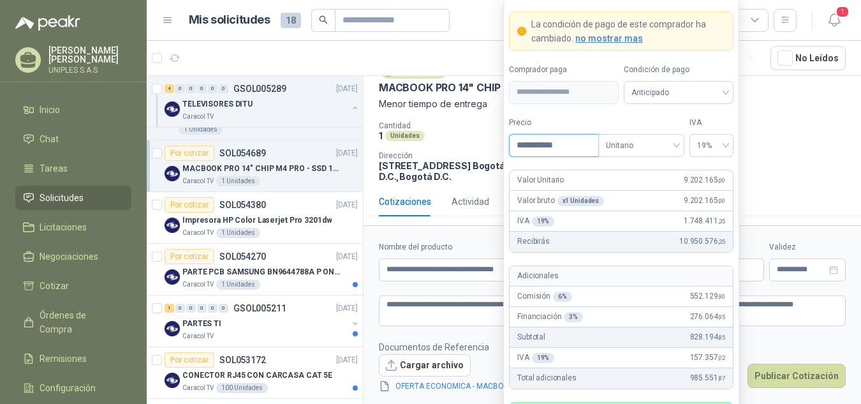
click at [570, 144] on input "**********" at bounding box center [554, 146] width 89 height 22
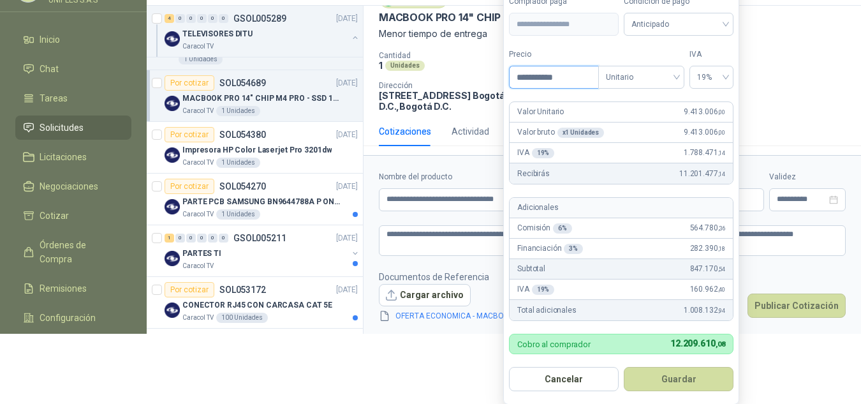
scroll to position [73, 0]
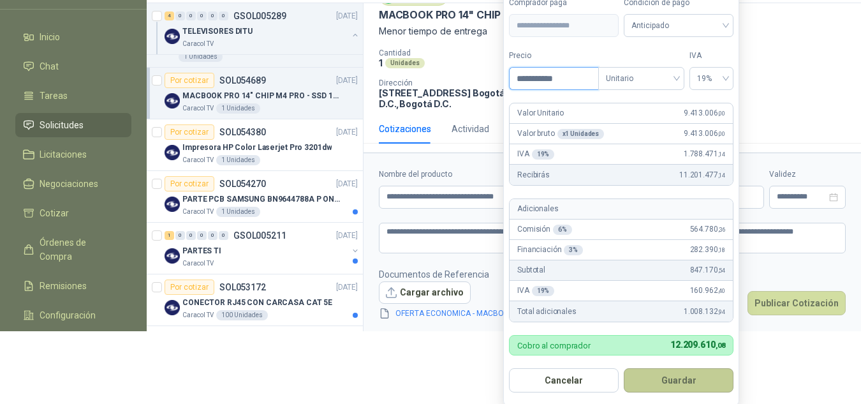
type input "**********"
click at [677, 381] on button "Guardar" at bounding box center [679, 380] width 110 height 24
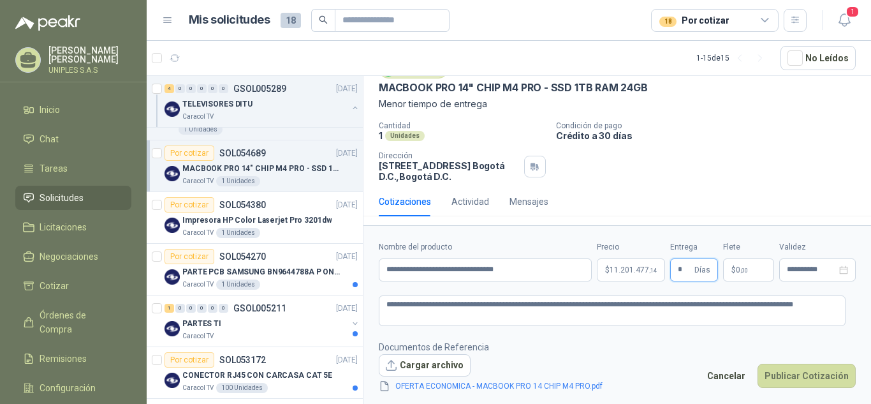
scroll to position [47, 0]
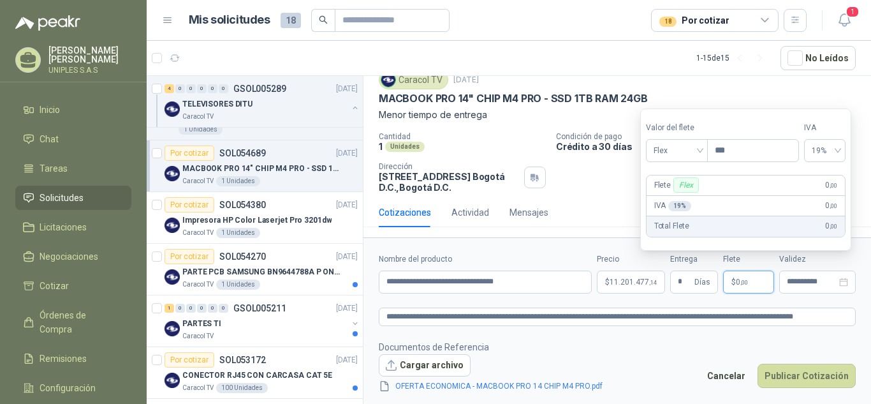
click at [724, 343] on footer "Documentos de Referencia Cargar archivo OFERTA ECONOMICA - MACBOOK PRO 14 CHIP …" at bounding box center [617, 367] width 477 height 54
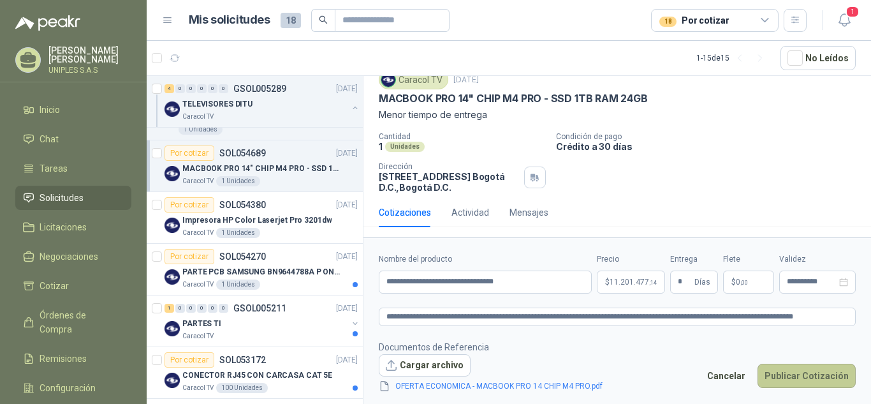
click at [811, 372] on button "Publicar Cotización" at bounding box center [807, 376] width 98 height 24
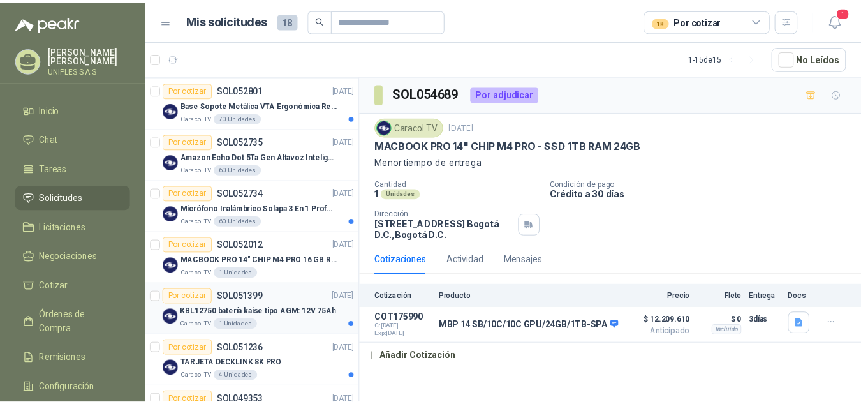
scroll to position [570, 0]
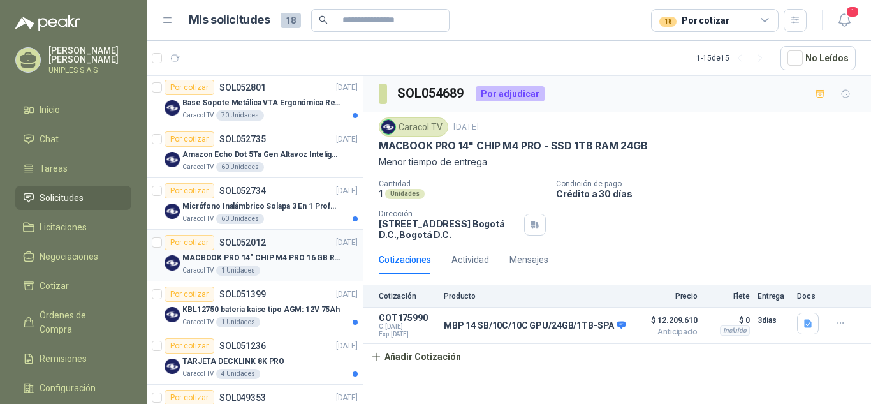
click at [233, 240] on p "SOL052012" at bounding box center [242, 242] width 47 height 9
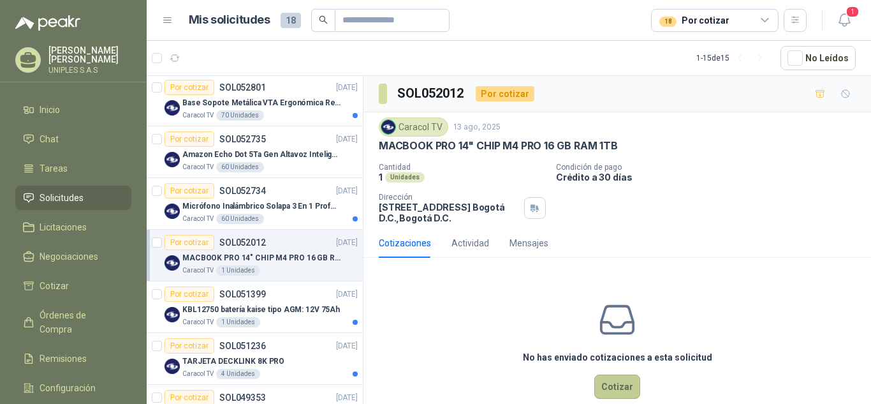
click at [610, 378] on button "Cotizar" at bounding box center [617, 386] width 46 height 24
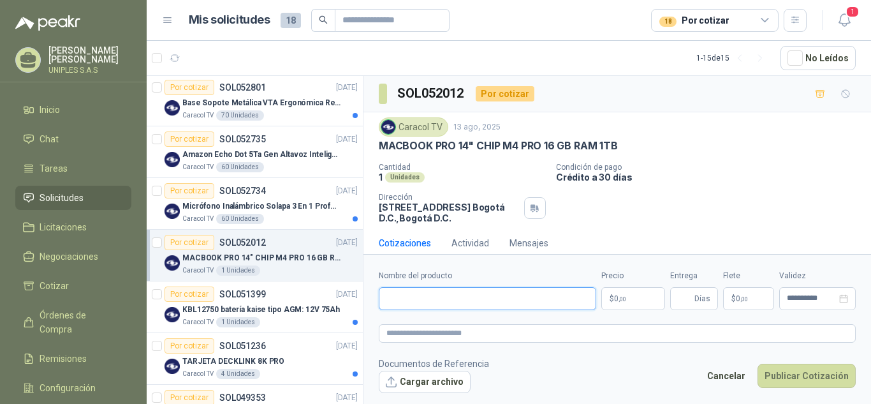
click at [408, 295] on input "Nombre del producto" at bounding box center [487, 298] width 217 height 23
paste input "**********"
type input "**********"
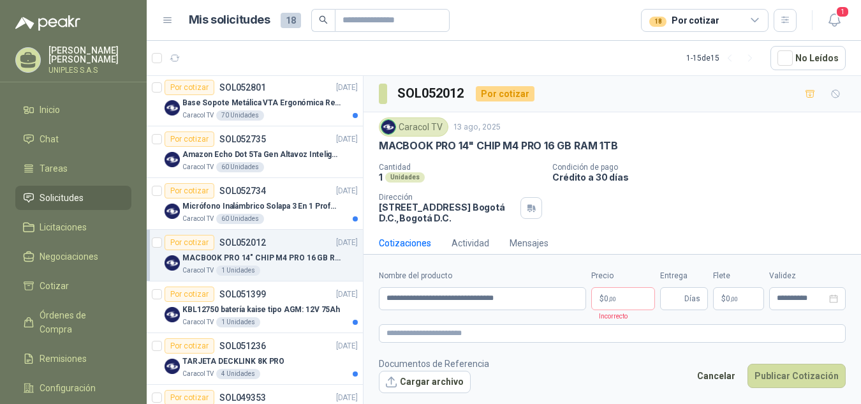
click at [785, 122] on div "Caracol TV 13 ago, 2025" at bounding box center [612, 126] width 467 height 19
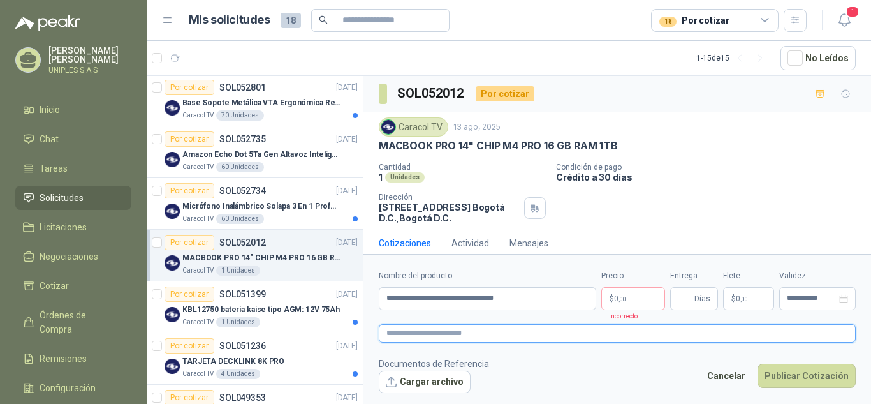
click at [427, 341] on textarea at bounding box center [617, 333] width 477 height 18
paste textarea "**********"
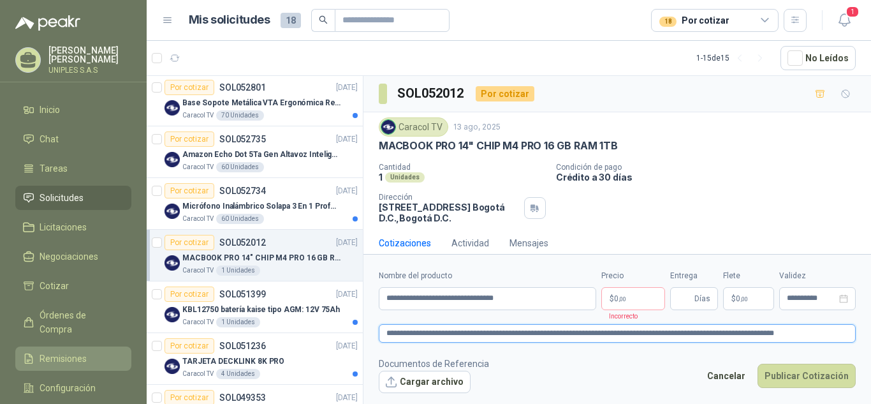
type textarea "**********"
click at [642, 302] on p "$ 0 ,00" at bounding box center [633, 298] width 64 height 23
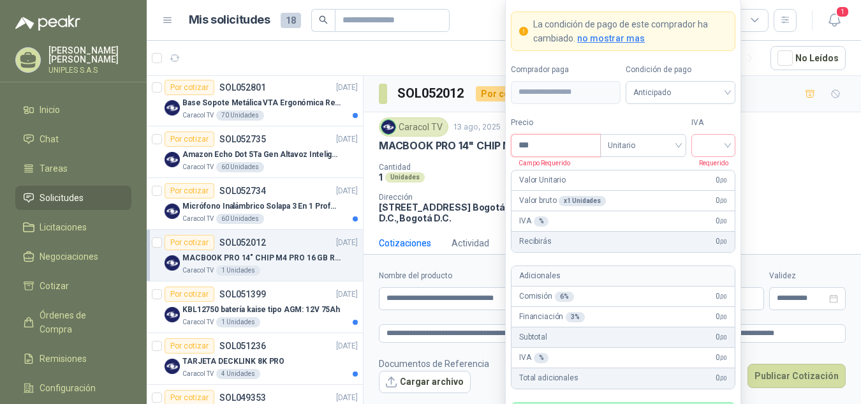
click at [549, 142] on input "***" at bounding box center [556, 146] width 89 height 22
type input "**********"
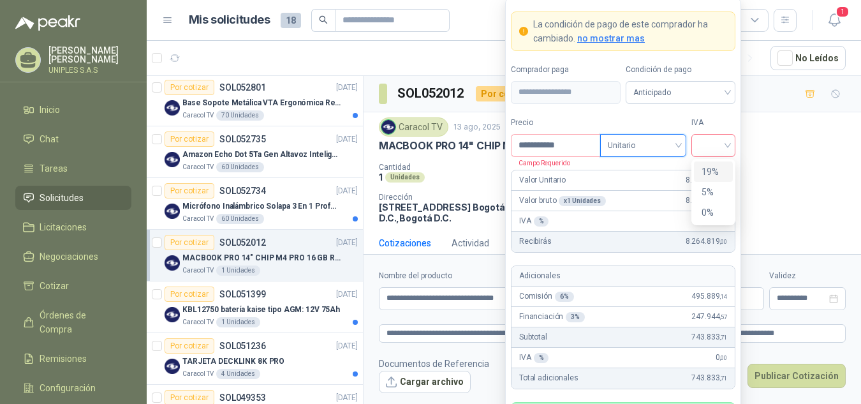
click at [733, 143] on div at bounding box center [713, 145] width 44 height 23
click at [714, 169] on div "19%" at bounding box center [714, 172] width 24 height 14
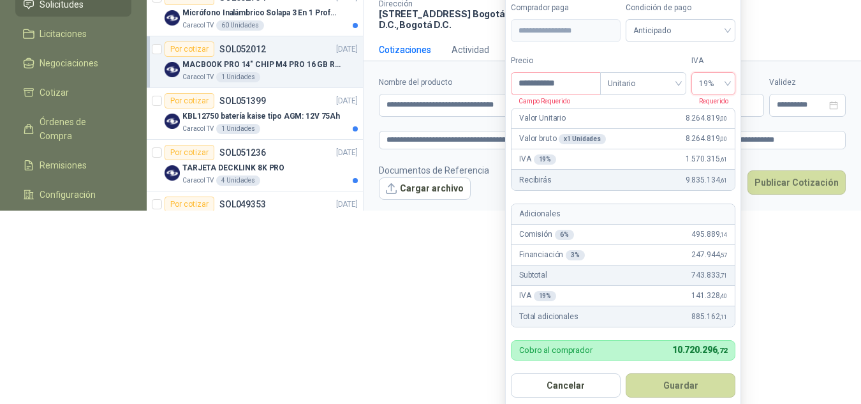
scroll to position [201, 0]
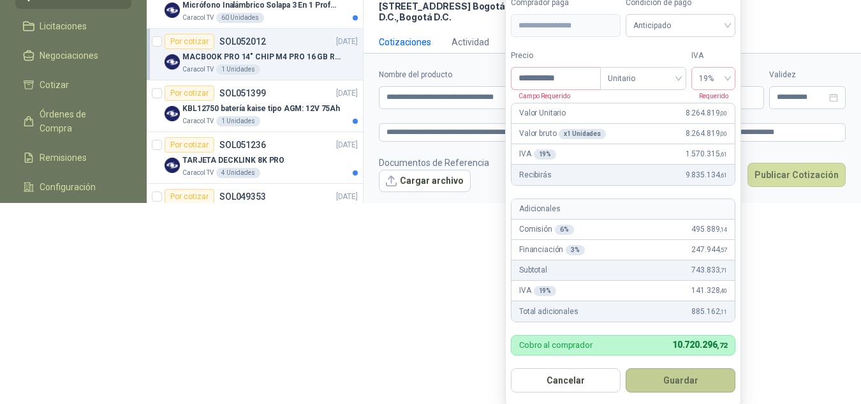
click at [678, 382] on button "Guardar" at bounding box center [681, 380] width 110 height 24
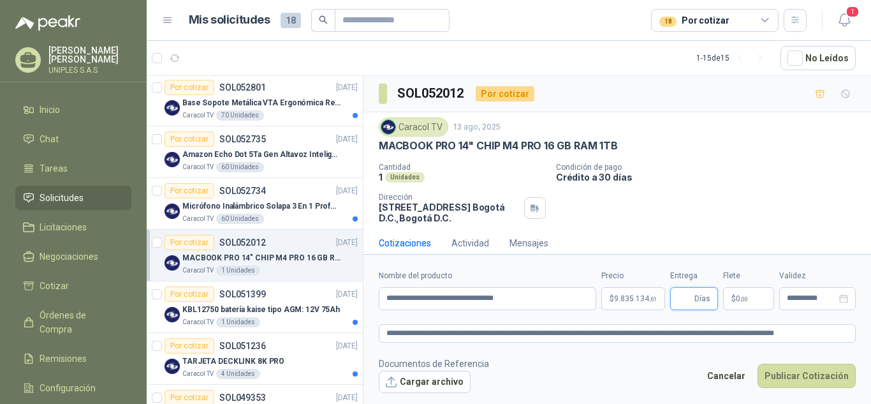
scroll to position [14, 0]
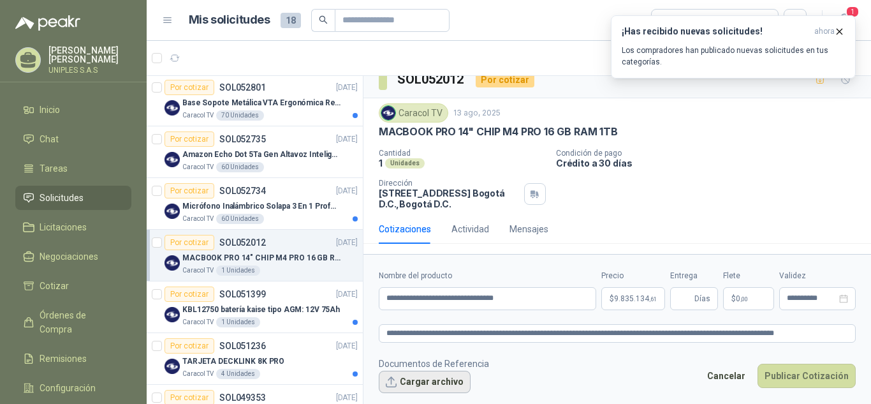
click at [438, 382] on button "Cargar archivo" at bounding box center [425, 382] width 92 height 23
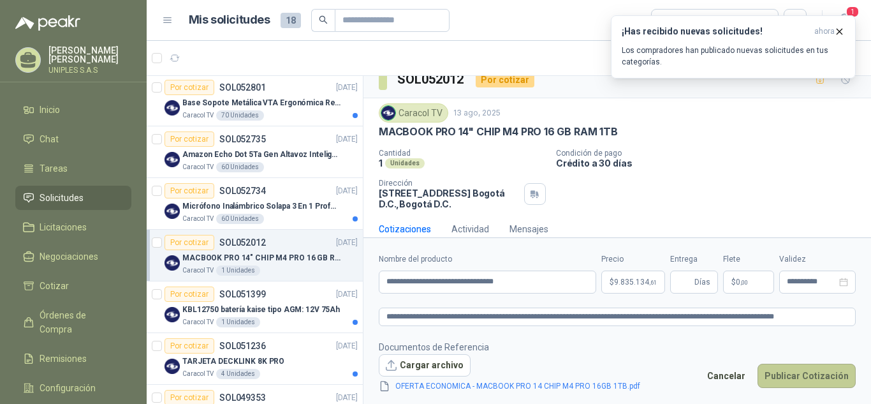
click at [786, 372] on button "Publicar Cotización" at bounding box center [807, 376] width 98 height 24
type input "*"
click at [807, 282] on input "**********" at bounding box center [812, 281] width 50 height 8
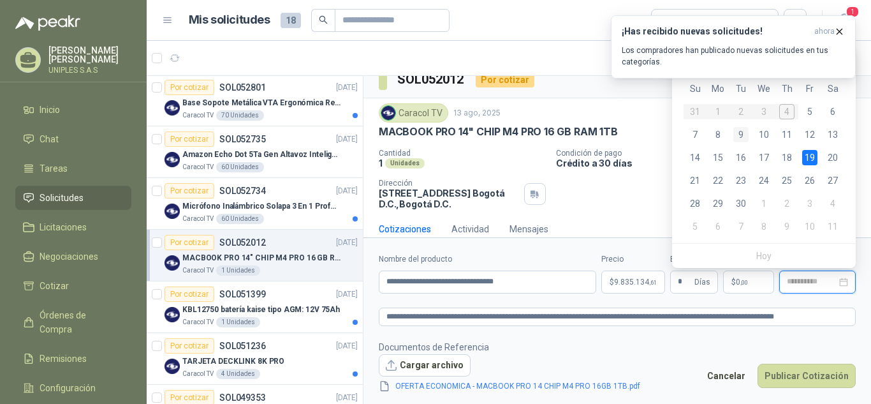
type input "**********"
click at [739, 131] on div "9" at bounding box center [740, 134] width 15 height 15
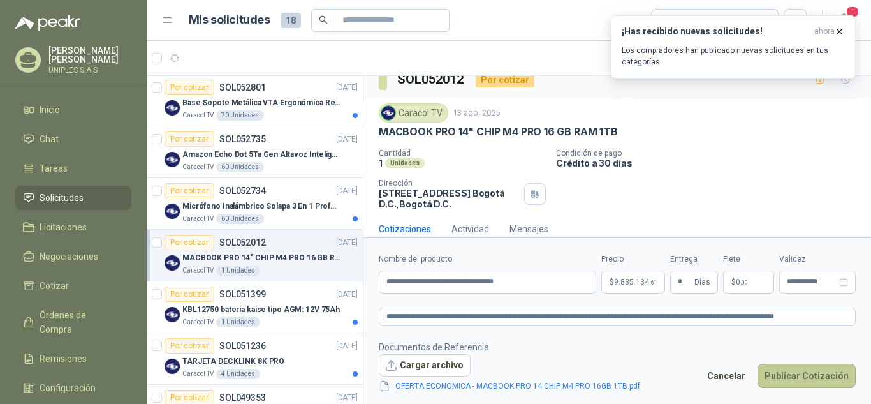
click at [806, 375] on button "Publicar Cotización" at bounding box center [807, 376] width 98 height 24
click at [814, 377] on button "Publicar Cotización" at bounding box center [807, 376] width 98 height 24
click at [844, 34] on icon "button" at bounding box center [839, 31] width 11 height 11
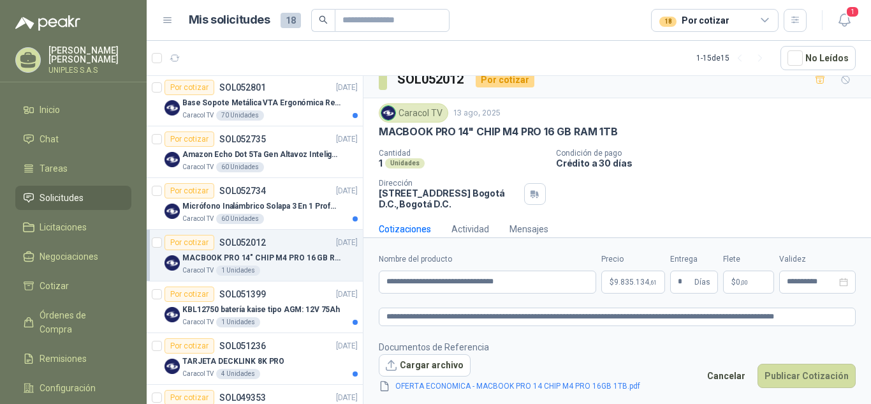
scroll to position [31, 0]
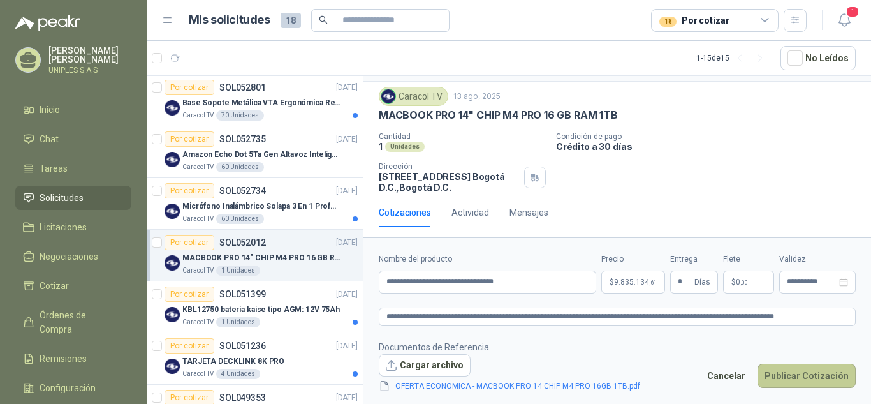
click at [802, 371] on button "Publicar Cotización" at bounding box center [807, 376] width 98 height 24
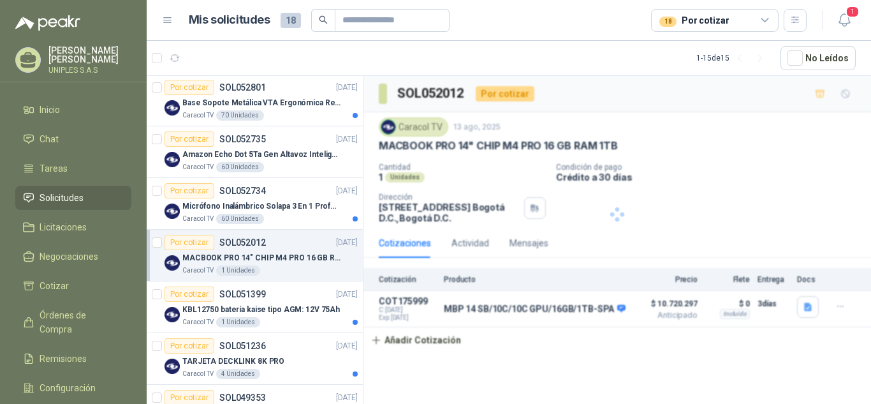
scroll to position [0, 0]
